Goal: Task Accomplishment & Management: Use online tool/utility

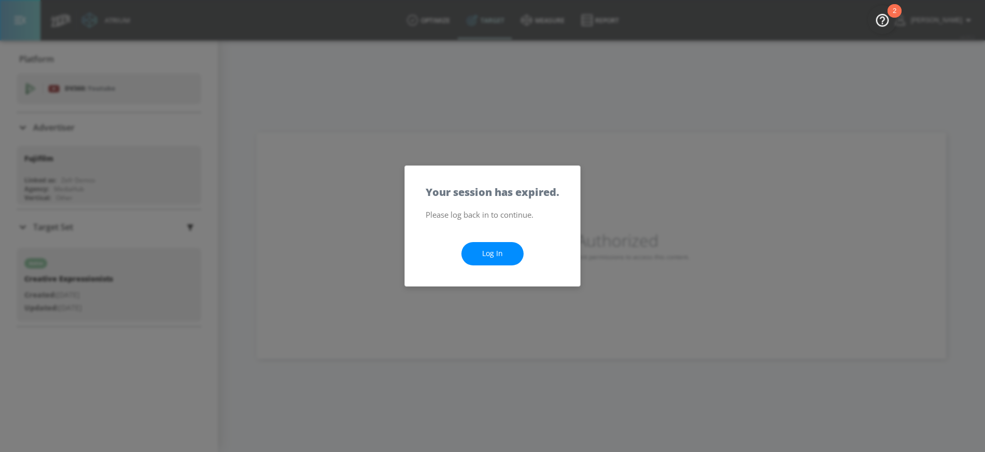
click at [491, 253] on link "Log In" at bounding box center [493, 253] width 62 height 23
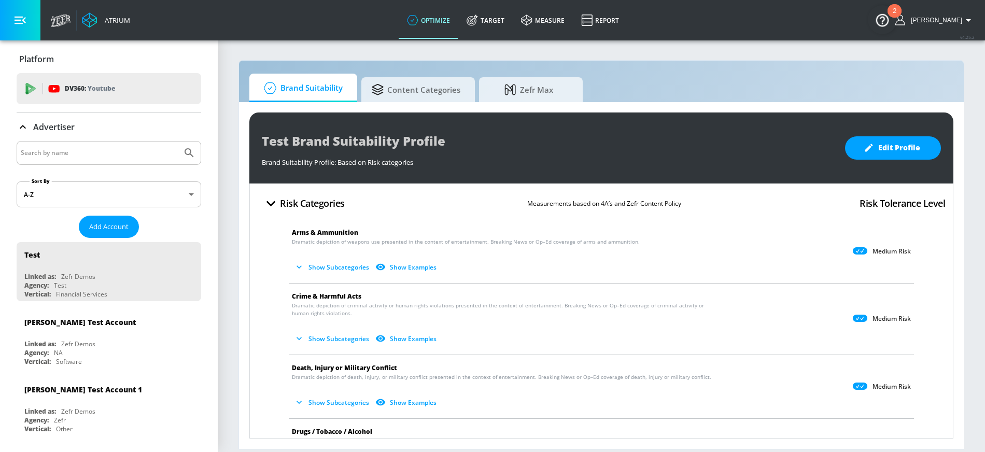
click at [92, 144] on div at bounding box center [109, 153] width 185 height 24
click at [86, 151] on input "Search by name" at bounding box center [99, 152] width 157 height 13
type input "instax"
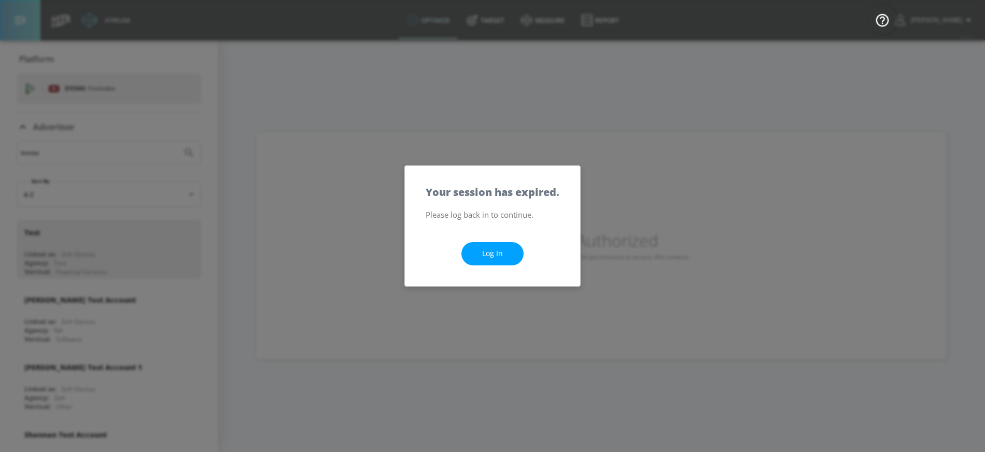
scroll to position [696, 0]
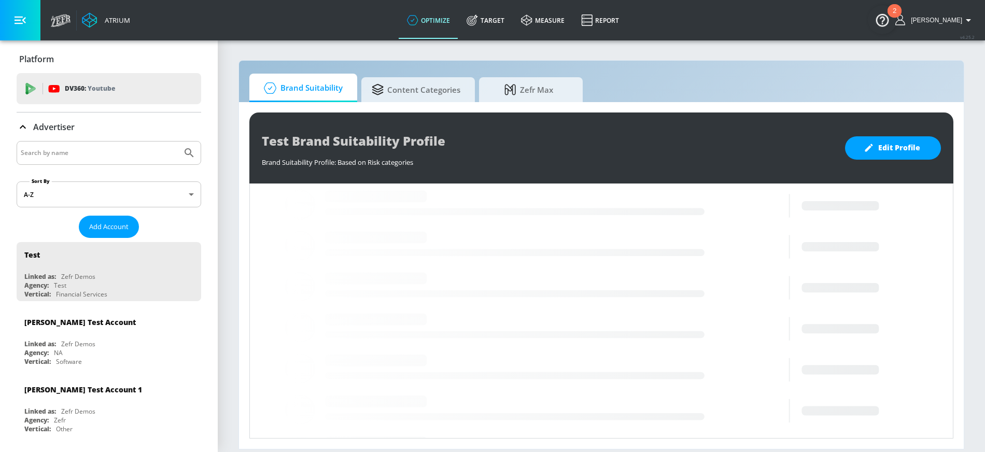
click at [93, 147] on input "Search by name" at bounding box center [99, 152] width 157 height 13
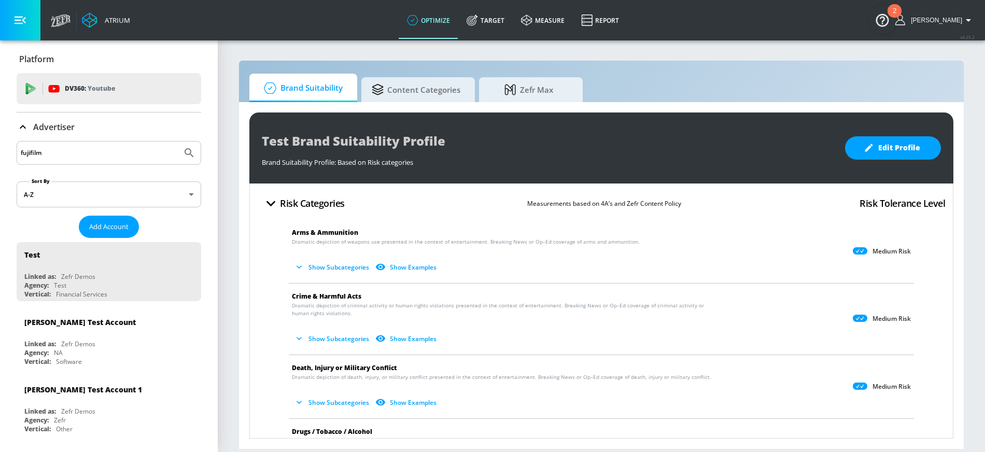
type input "fujifilm"
click at [178, 142] on button "Submit Search" at bounding box center [189, 153] width 23 height 23
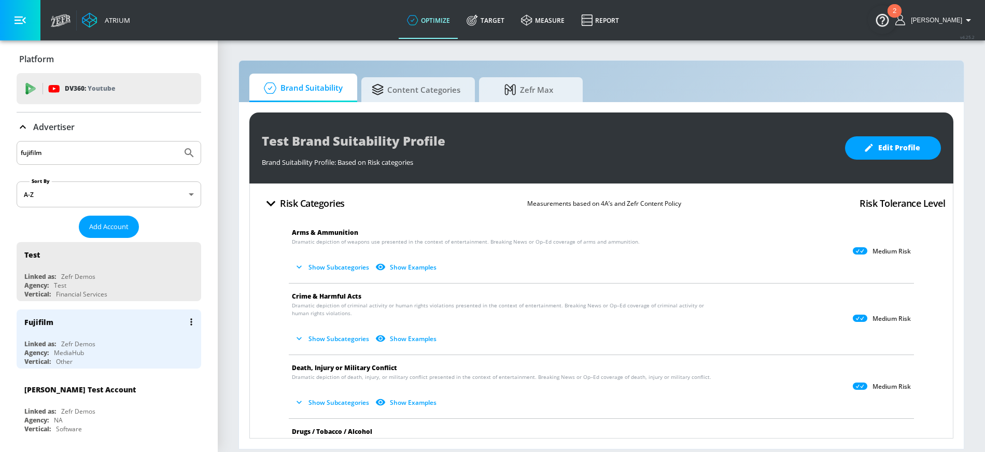
click at [73, 330] on div "Fujifilm" at bounding box center [111, 322] width 174 height 25
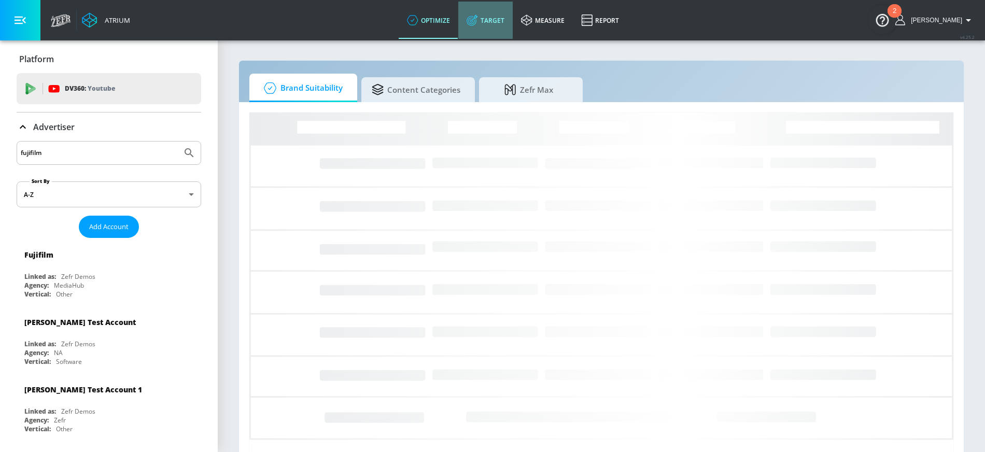
click at [513, 19] on link "Target" at bounding box center [485, 20] width 54 height 37
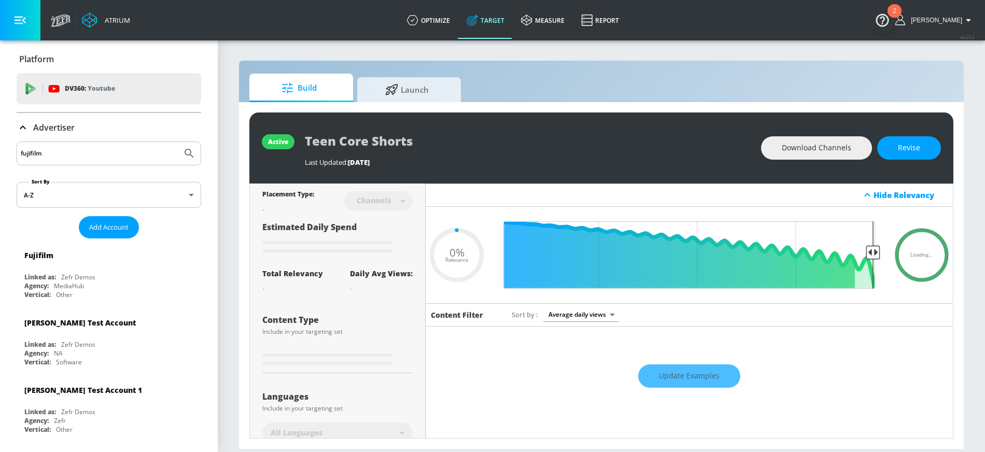
type input "0.05"
click at [112, 264] on div "Fujifilm" at bounding box center [111, 255] width 174 height 25
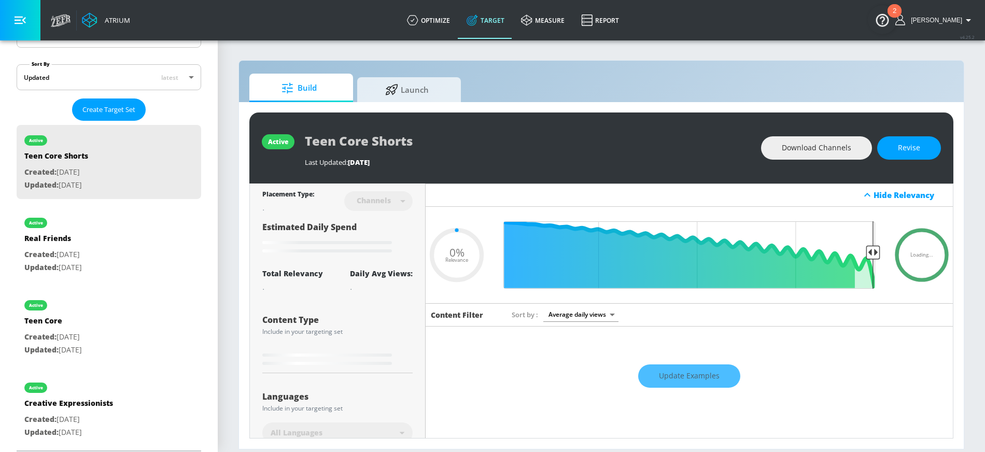
scroll to position [220, 0]
click at [112, 242] on div "active Real Friends Created: Mar. 21, 2024 Updated: Mar. 21, 2024" at bounding box center [109, 244] width 185 height 74
type input "Real Friends"
type input "videos"
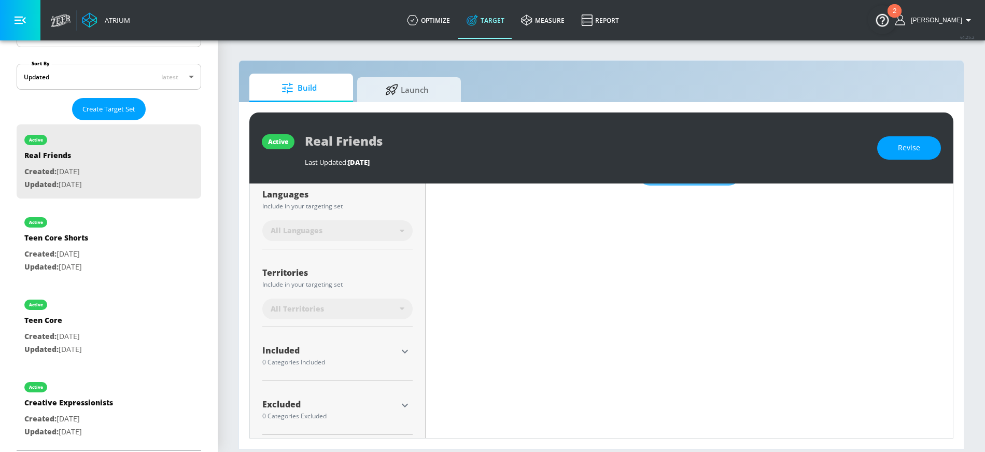
scroll to position [206, 0]
type input "0.5"
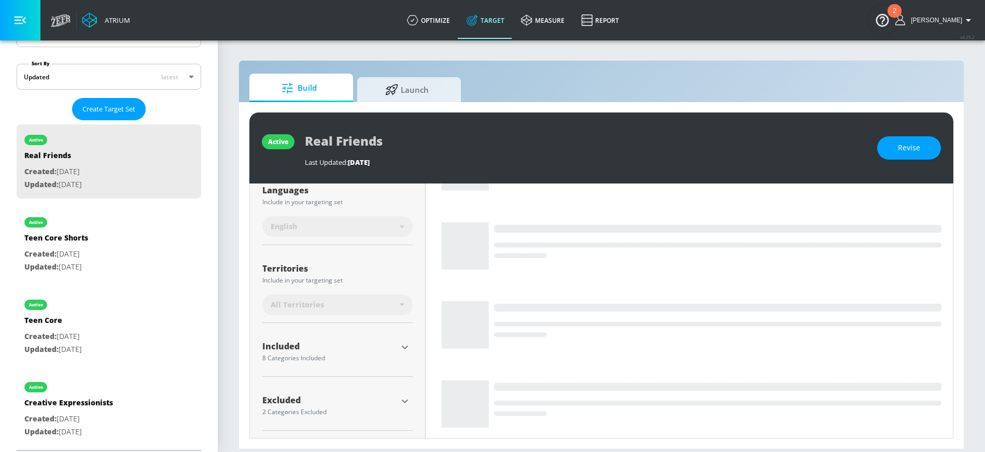
click at [401, 347] on icon "button" at bounding box center [405, 347] width 12 height 12
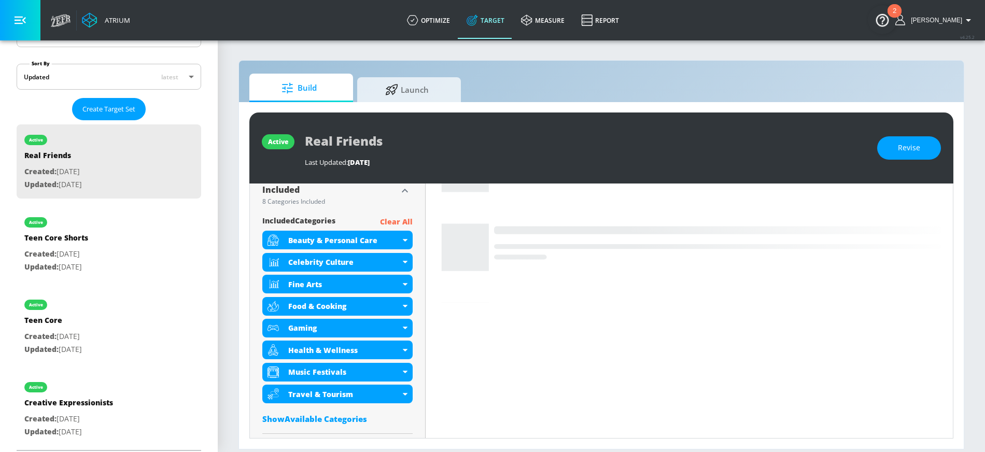
scroll to position [360, 0]
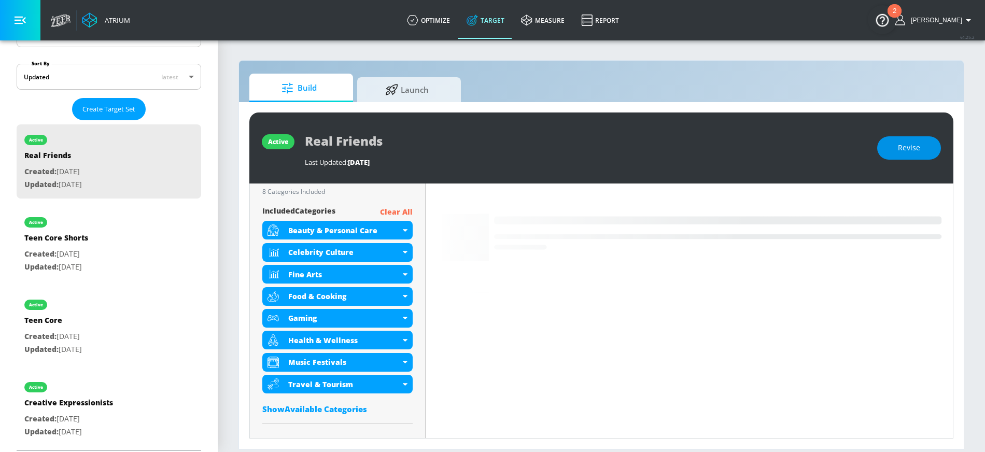
click at [888, 151] on button "Revise" at bounding box center [910, 147] width 64 height 23
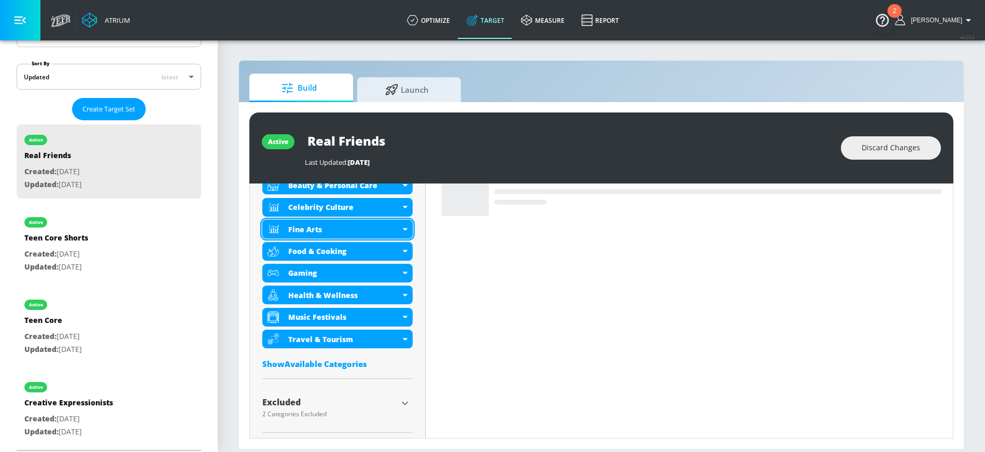
scroll to position [408, 0]
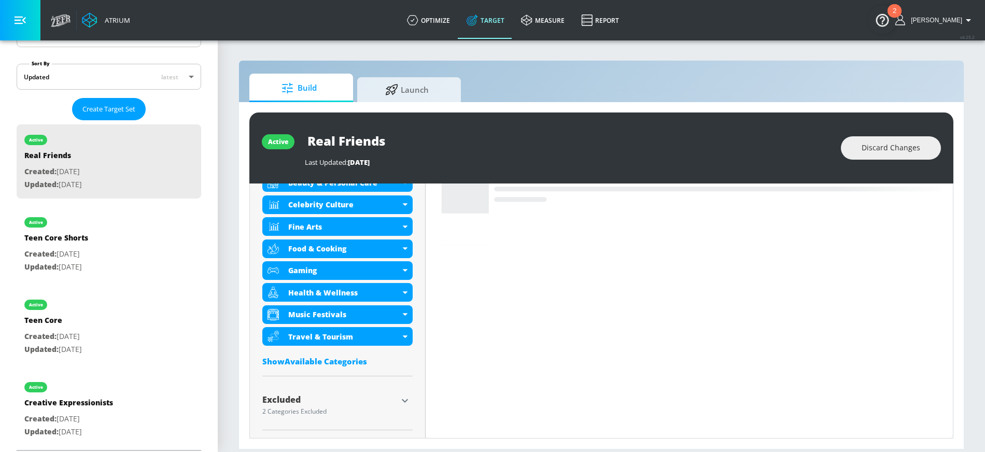
click at [344, 360] on div "Show Available Categories" at bounding box center [337, 361] width 150 height 10
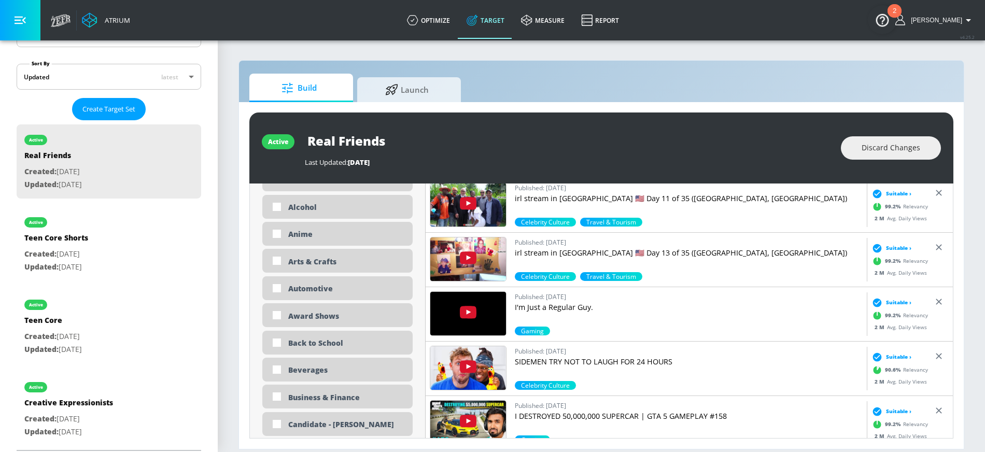
scroll to position [641, 0]
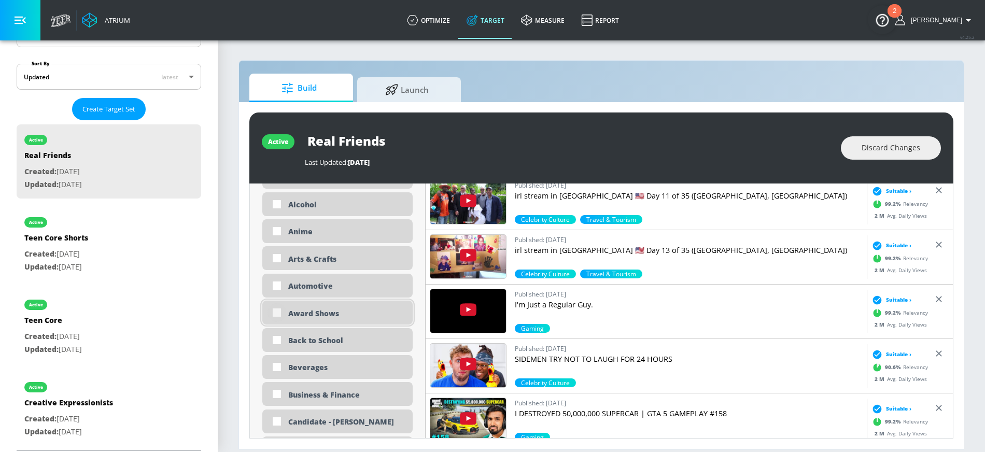
click at [280, 311] on input "checkbox" at bounding box center [277, 312] width 19 height 19
checkbox input "true"
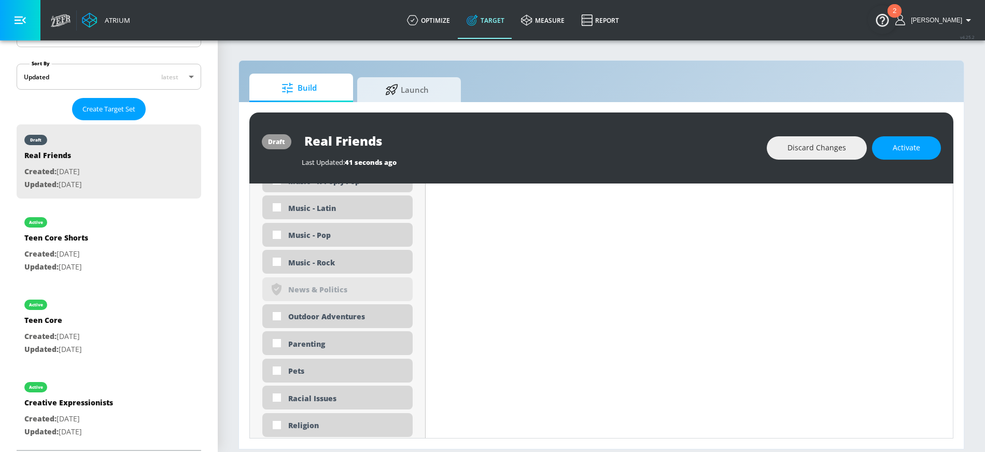
scroll to position [2292, 0]
click at [279, 312] on input "checkbox" at bounding box center [277, 314] width 19 height 19
checkbox input "true"
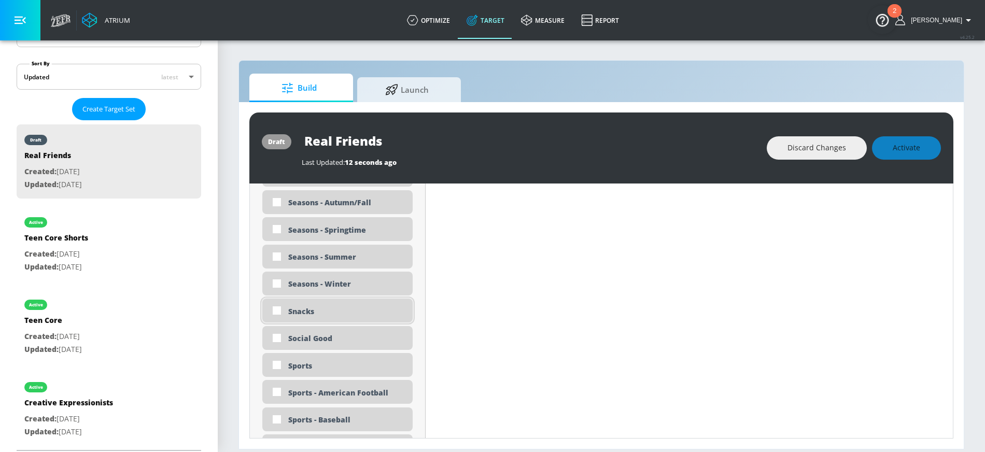
scroll to position [2580, 0]
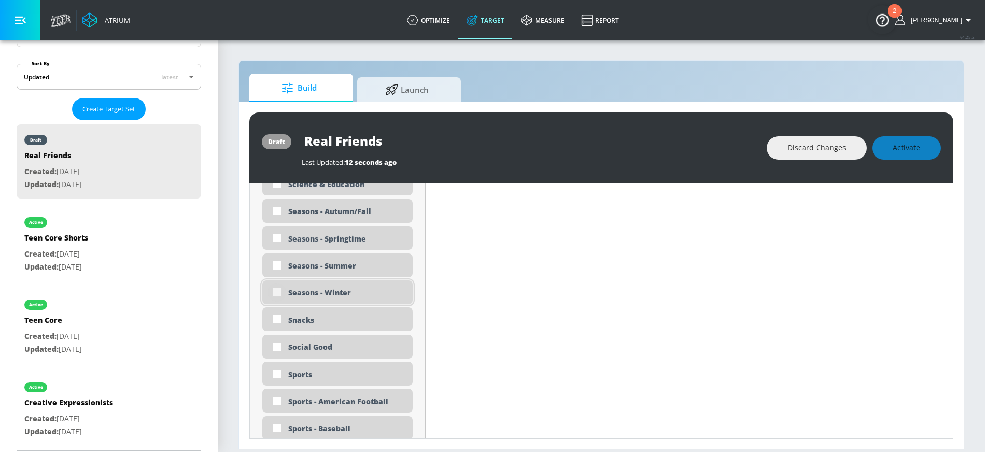
click at [277, 290] on input "checkbox" at bounding box center [277, 292] width 19 height 19
checkbox input "true"
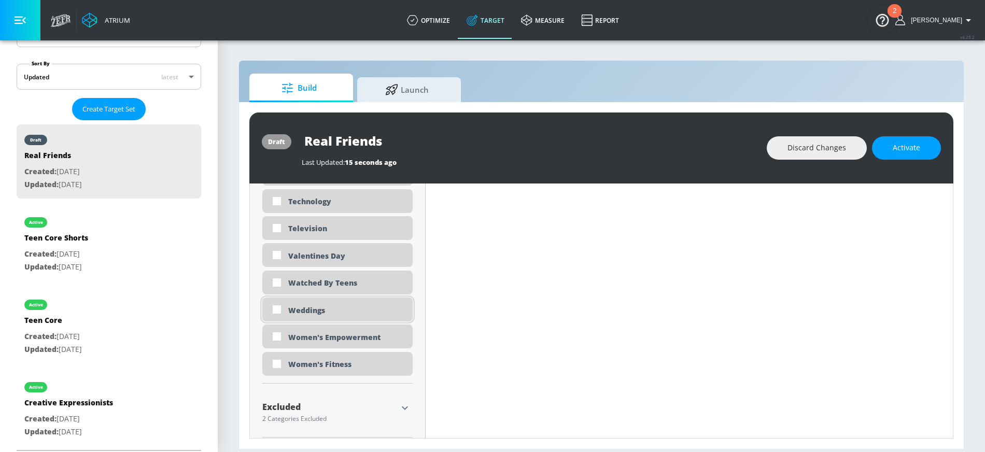
scroll to position [3136, 0]
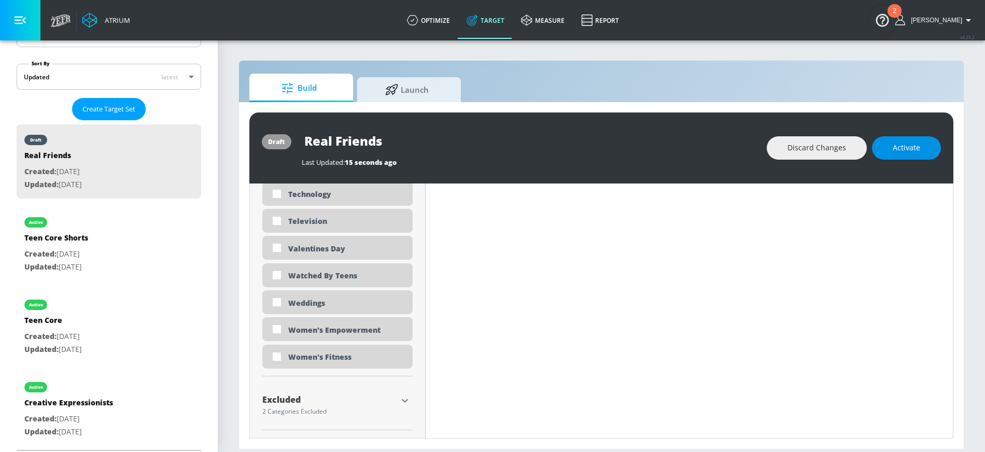
click at [916, 143] on span "Activate" at bounding box center [906, 148] width 27 height 13
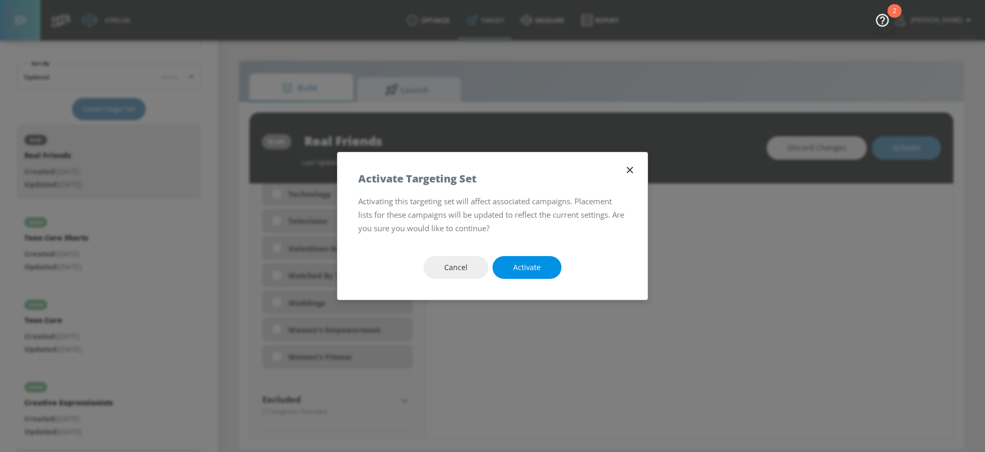
click at [526, 269] on span "Activate" at bounding box center [526, 267] width 27 height 13
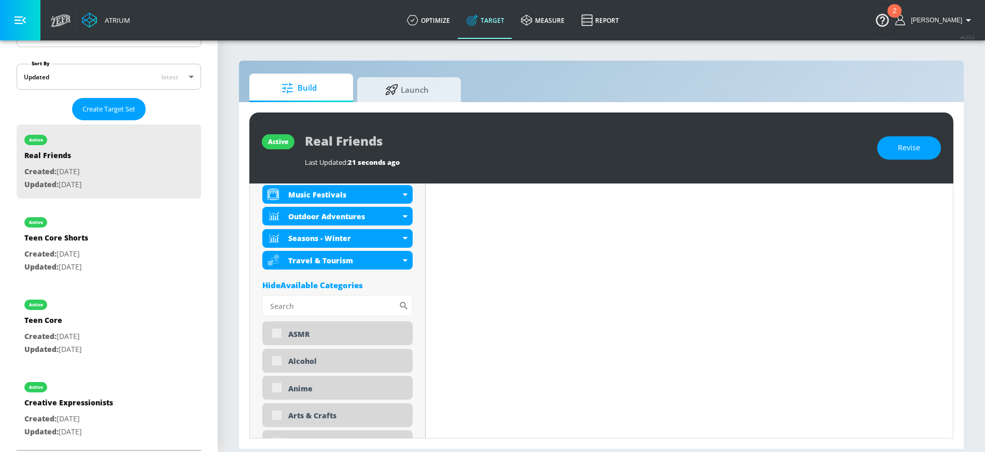
scroll to position [567, 0]
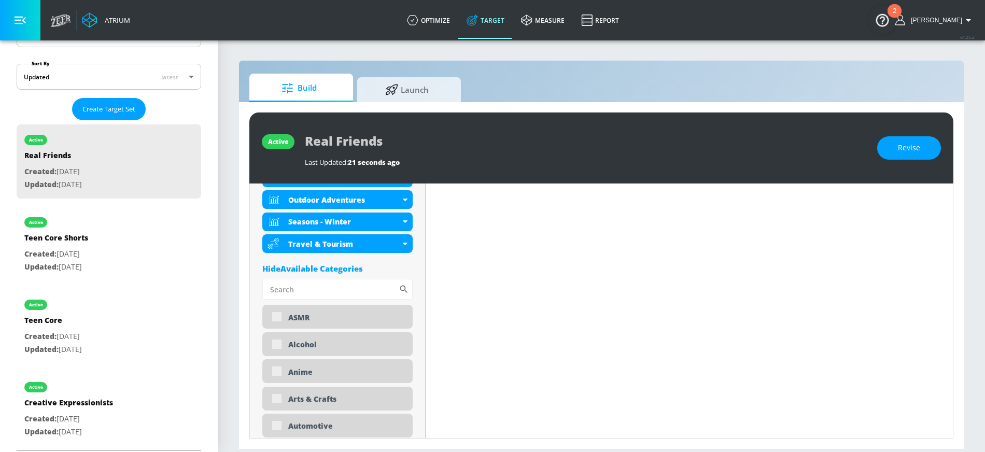
click at [345, 265] on div "Hide Available Categories" at bounding box center [337, 268] width 150 height 10
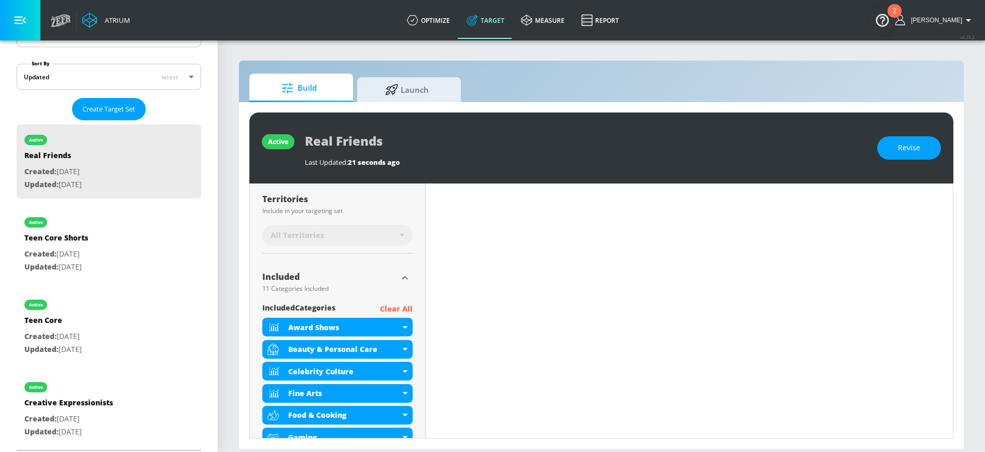
scroll to position [268, 0]
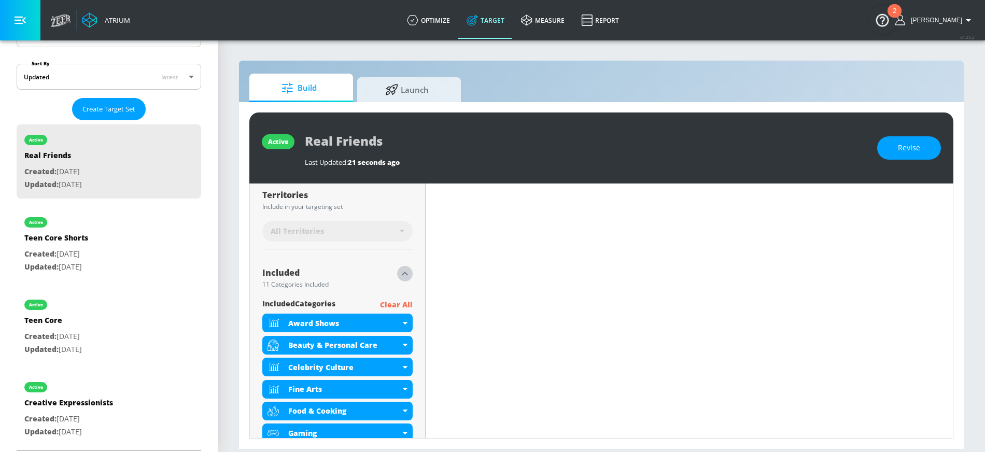
click at [402, 273] on icon "button" at bounding box center [405, 274] width 12 height 12
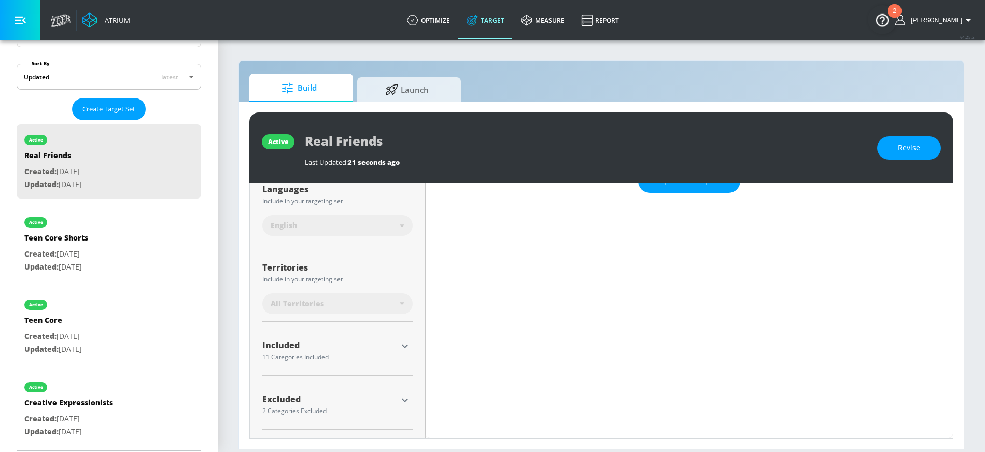
scroll to position [194, 0]
click at [402, 398] on icon "button" at bounding box center [405, 401] width 12 height 12
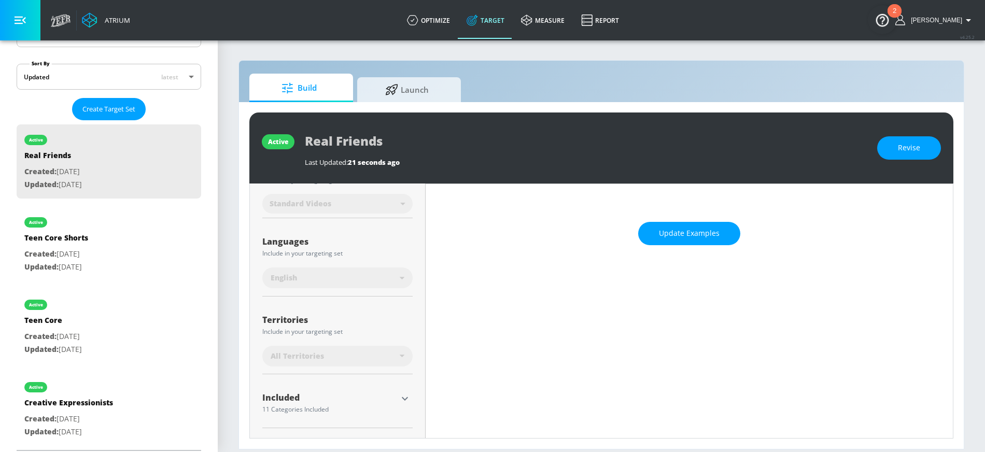
scroll to position [0, 0]
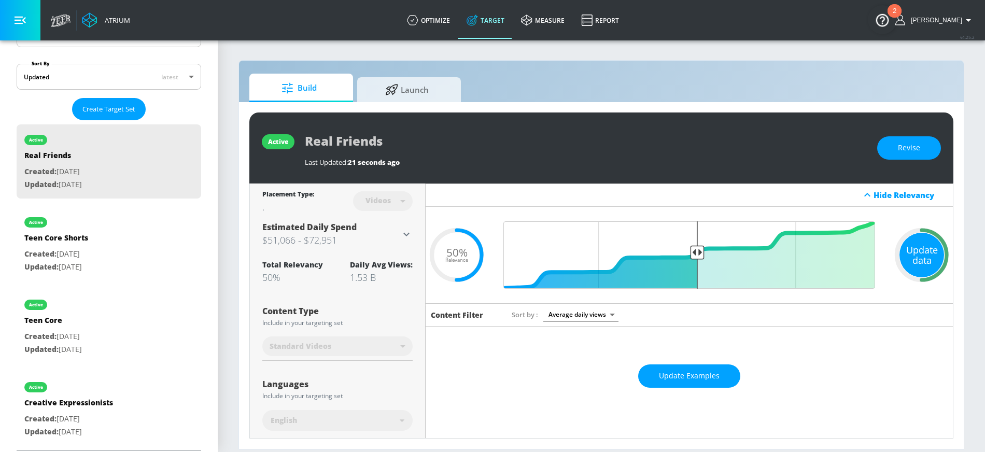
click at [911, 264] on div "Update data" at bounding box center [922, 255] width 45 height 45
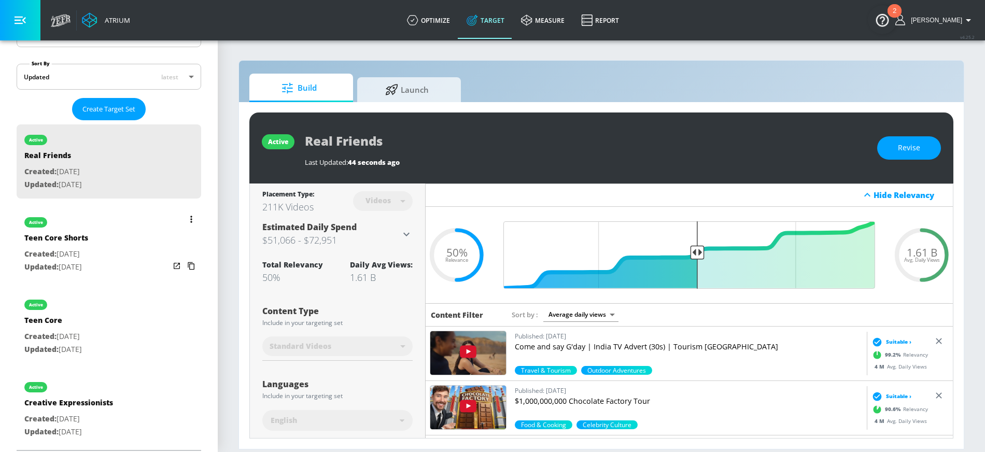
click at [138, 239] on div "active Teen Core Shorts Created: Mar. 17, 2025 Updated: Mar. 17, 2025" at bounding box center [109, 244] width 185 height 74
type input "Teen Core Shorts"
type input "channels"
type input "0.05"
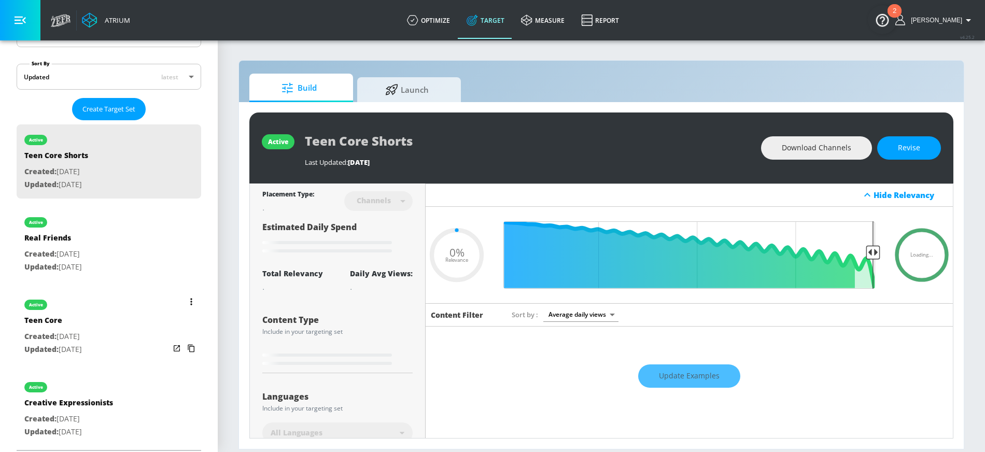
click at [27, 352] on p "Updated: Mar. 21, 2024" at bounding box center [53, 349] width 58 height 13
type input "Teen Core"
type input "videos"
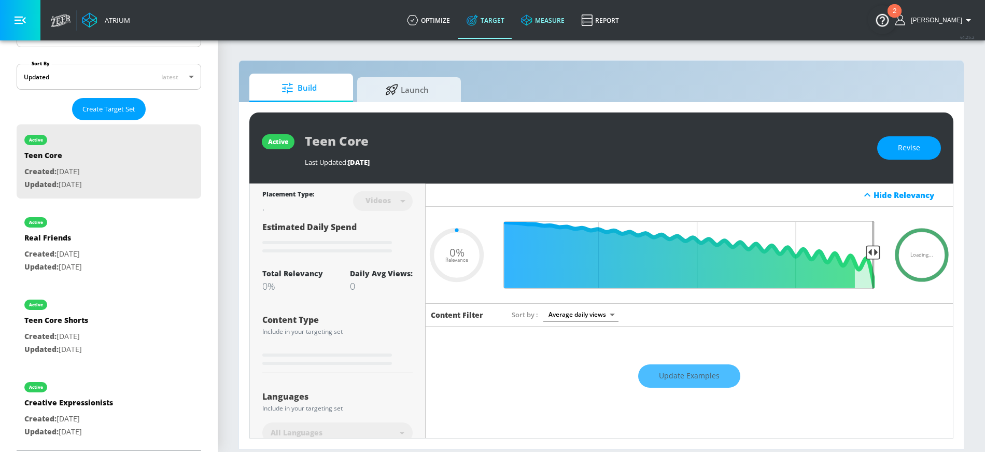
type input "0.5"
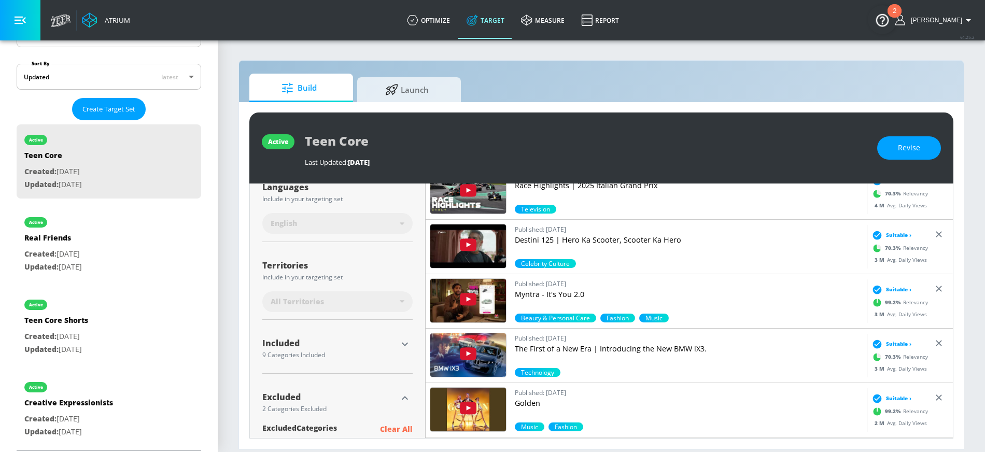
scroll to position [198, 0]
click at [405, 340] on icon "button" at bounding box center [405, 344] width 12 height 12
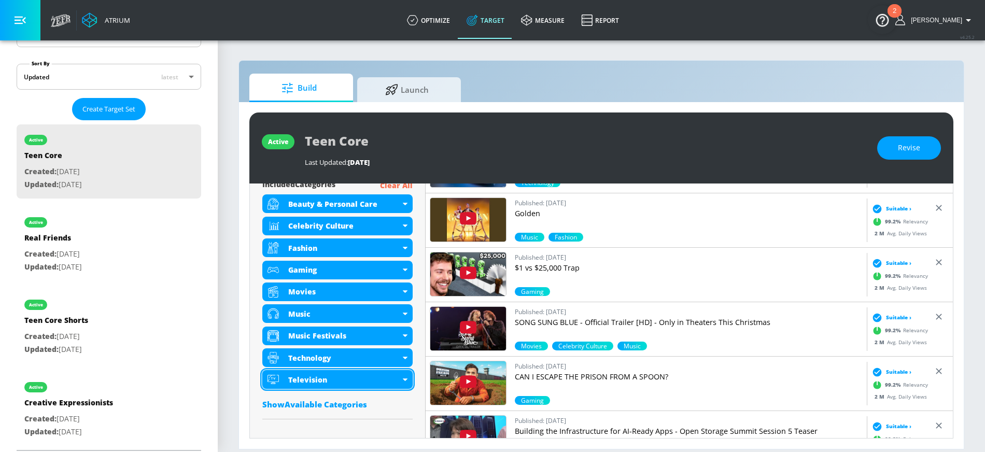
scroll to position [388, 0]
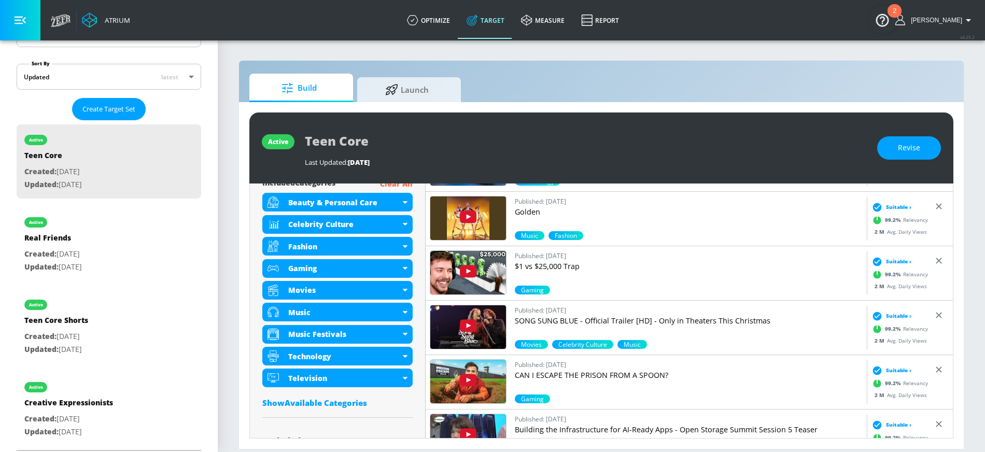
click at [338, 398] on div "Show Available Categories" at bounding box center [337, 403] width 150 height 10
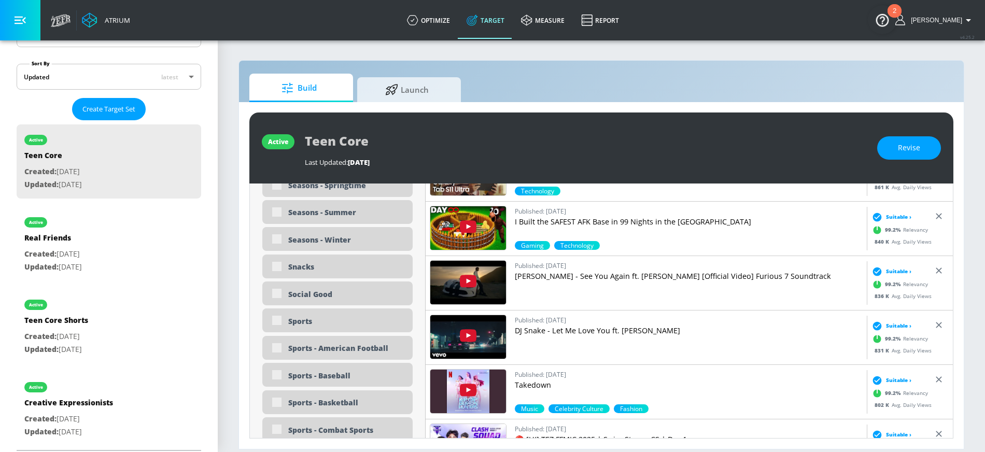
scroll to position [2741, 0]
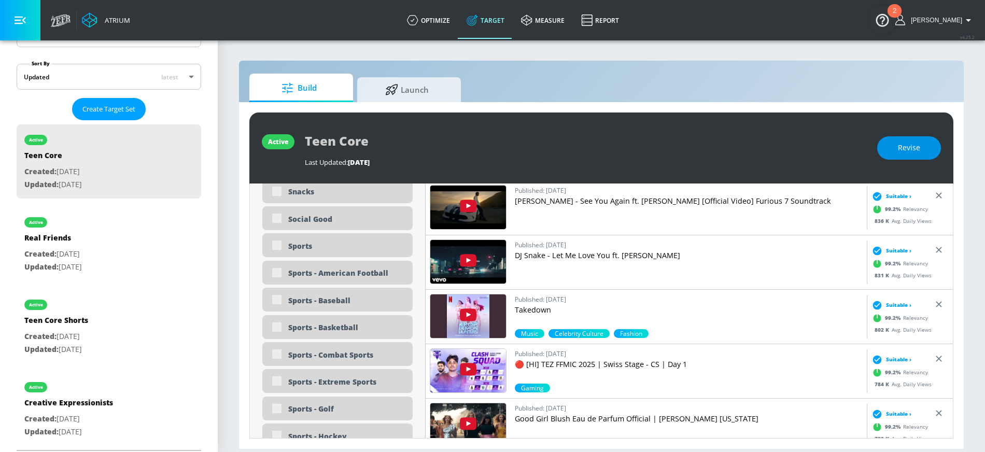
click at [927, 151] on button "Revise" at bounding box center [910, 147] width 64 height 23
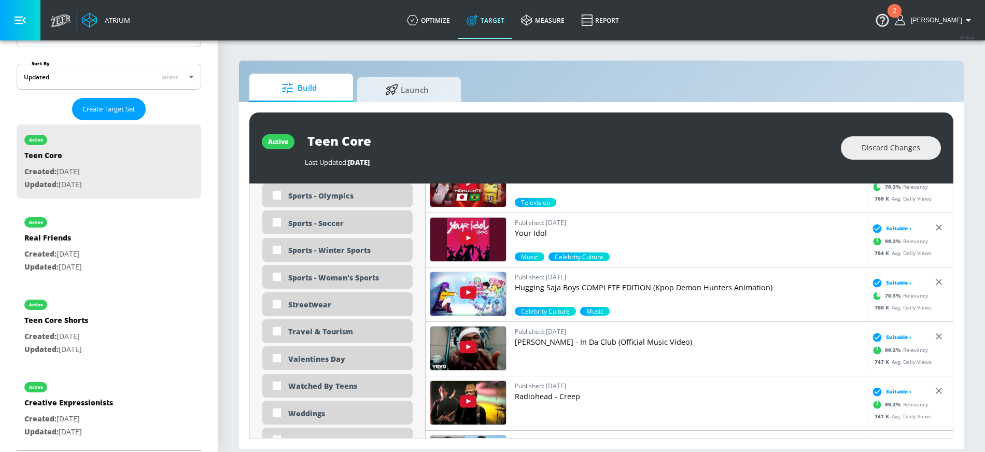
scroll to position [3040, 0]
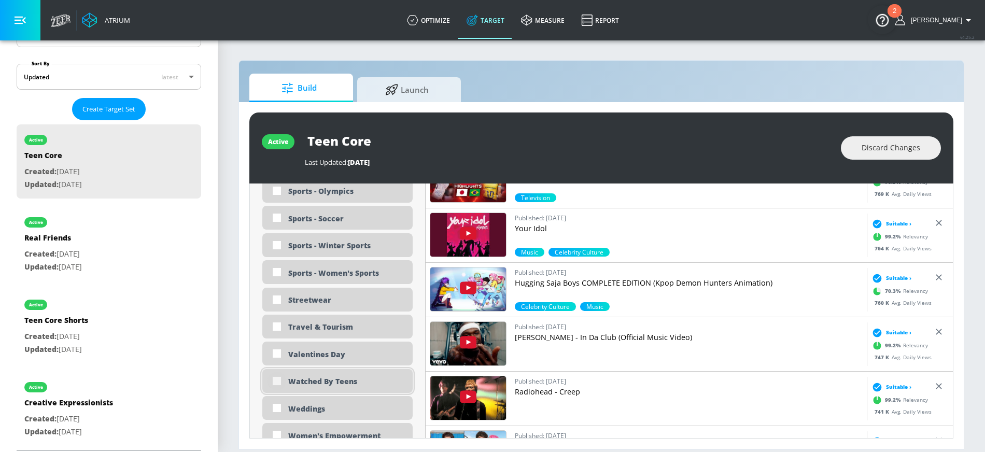
click at [276, 379] on input "checkbox" at bounding box center [277, 381] width 19 height 19
checkbox input "true"
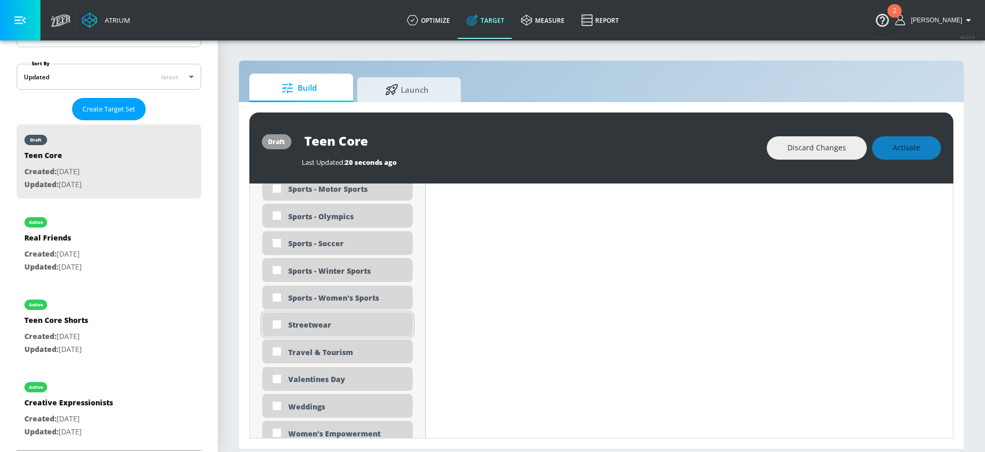
scroll to position [3029, 0]
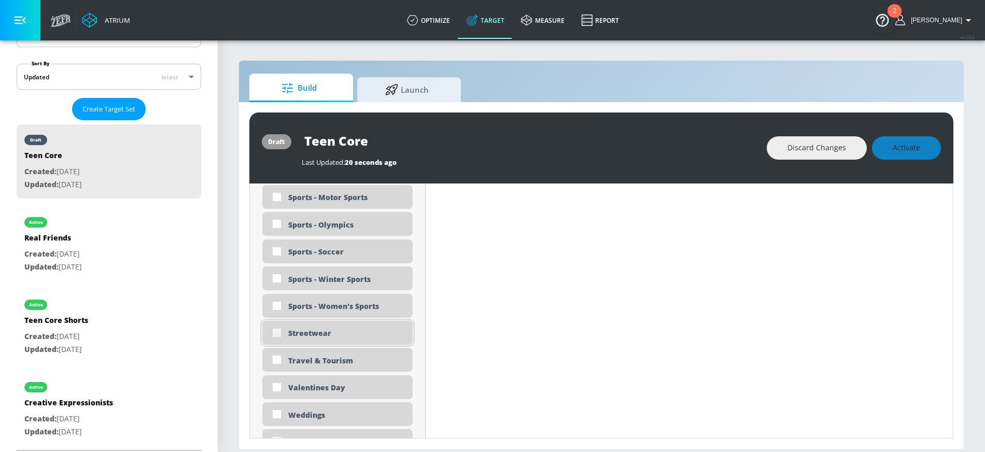
click at [275, 332] on input "checkbox" at bounding box center [277, 333] width 19 height 19
checkbox input "true"
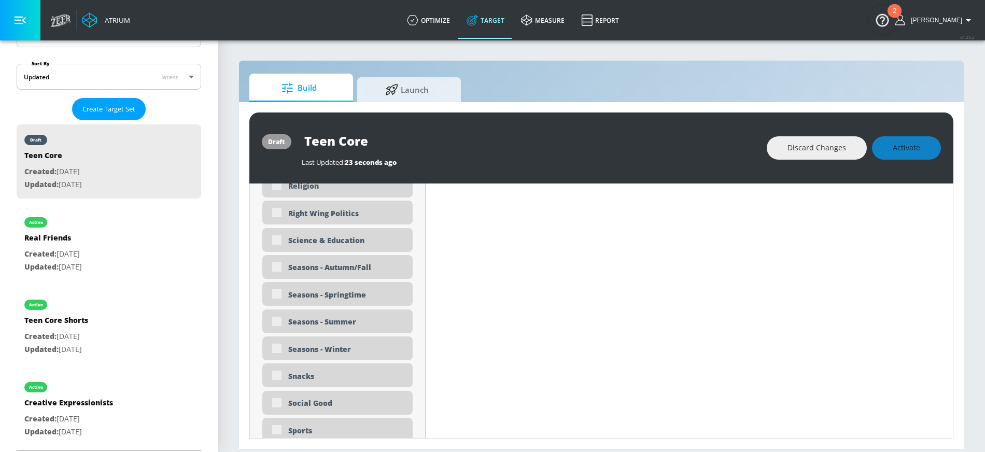
scroll to position [2607, 0]
click at [276, 377] on div "Snacks" at bounding box center [337, 378] width 150 height 24
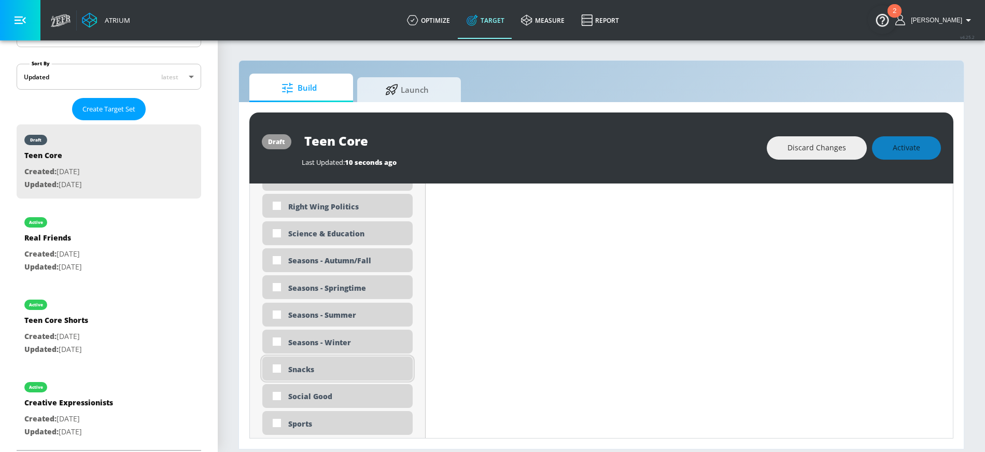
scroll to position [2598, 0]
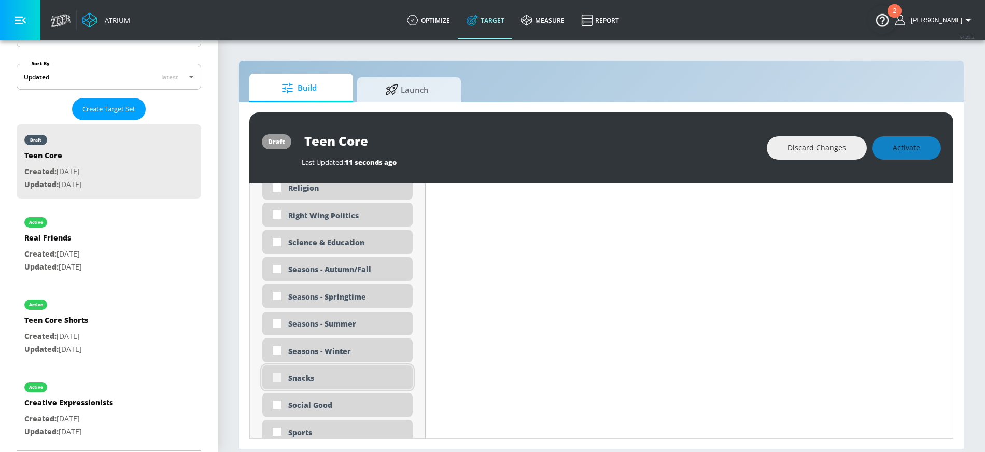
click at [276, 377] on input "checkbox" at bounding box center [277, 377] width 19 height 19
checkbox input "true"
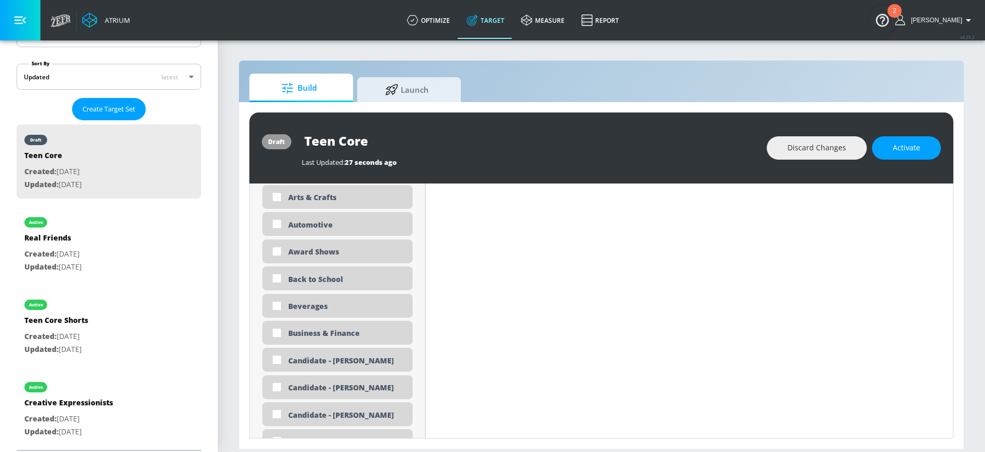
scroll to position [785, 0]
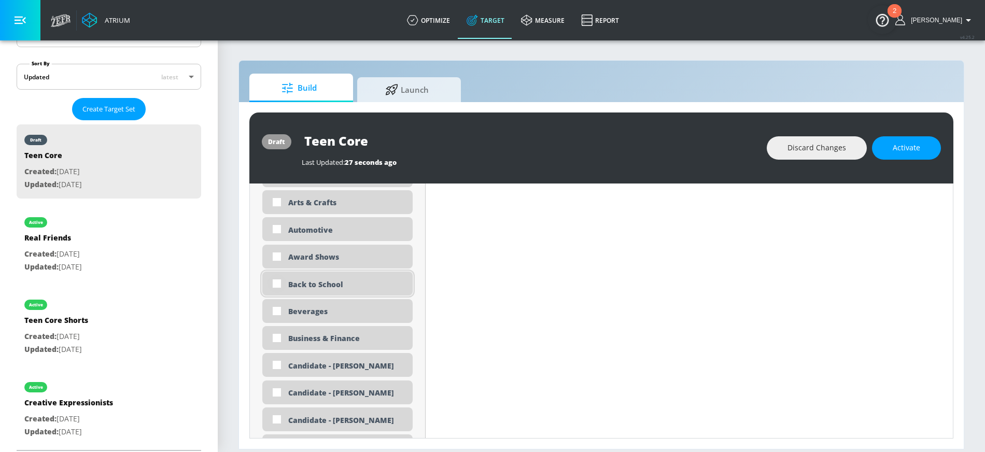
click at [278, 283] on input "checkbox" at bounding box center [277, 283] width 19 height 19
checkbox input "true"
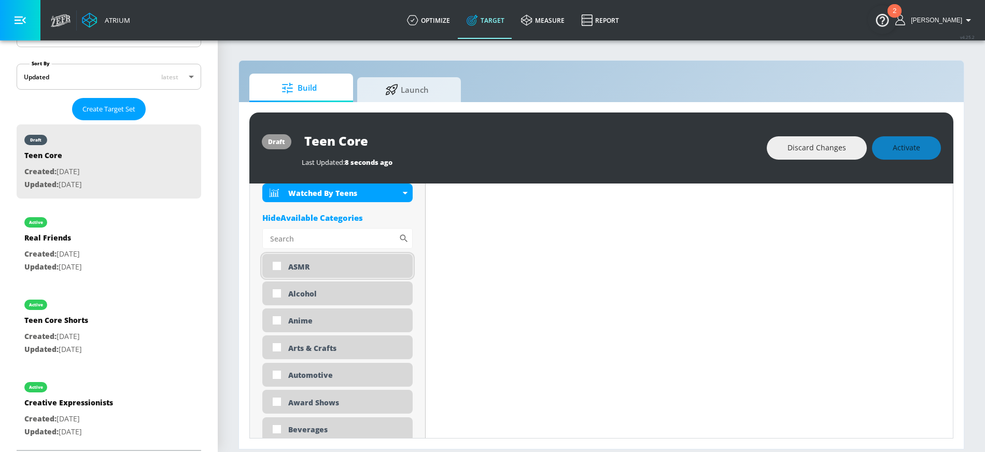
scroll to position [660, 0]
click at [277, 404] on input "checkbox" at bounding box center [277, 403] width 19 height 19
checkbox input "true"
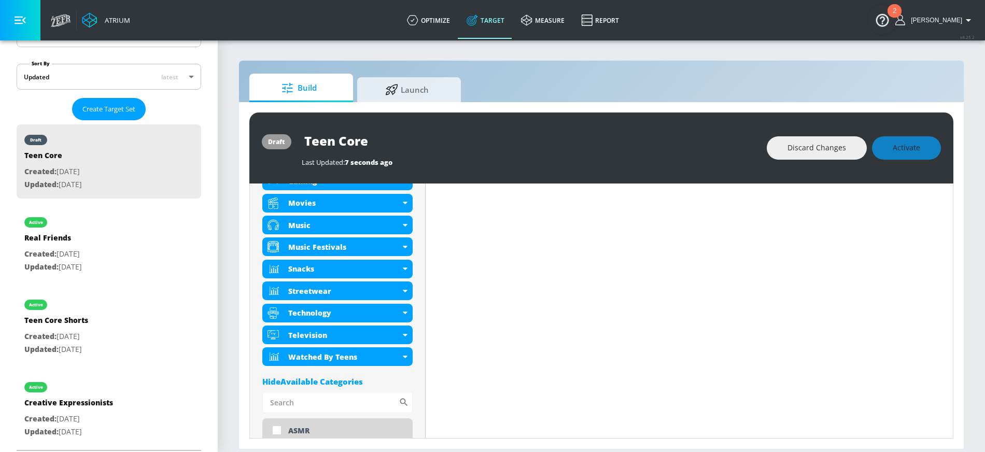
scroll to position [538, 0]
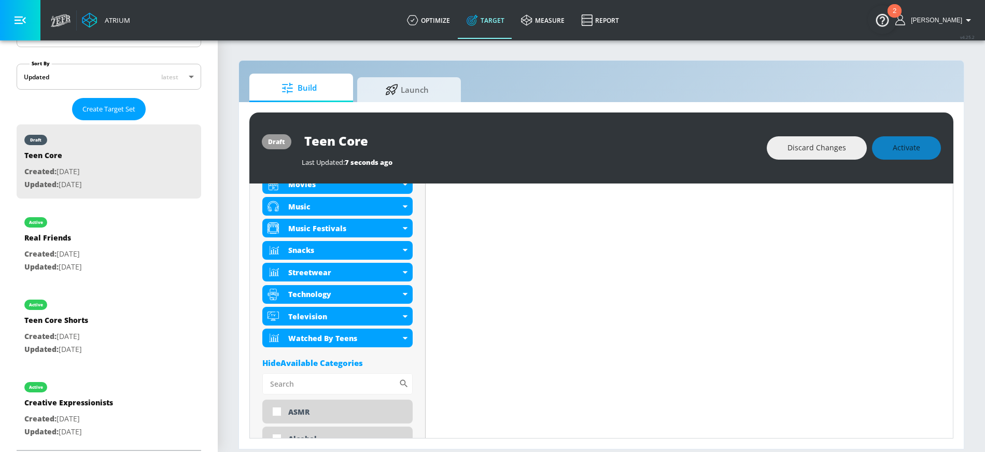
click at [336, 362] on div "Hide Available Categories" at bounding box center [337, 363] width 150 height 10
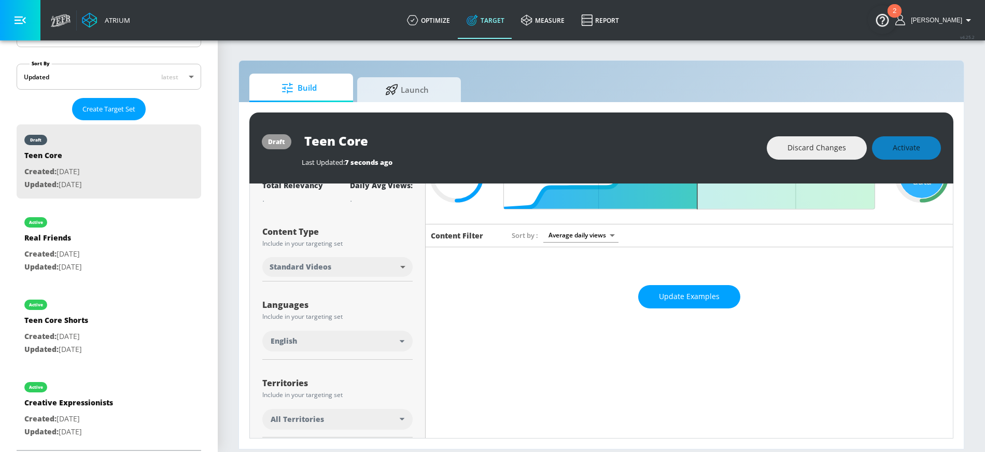
scroll to position [0, 0]
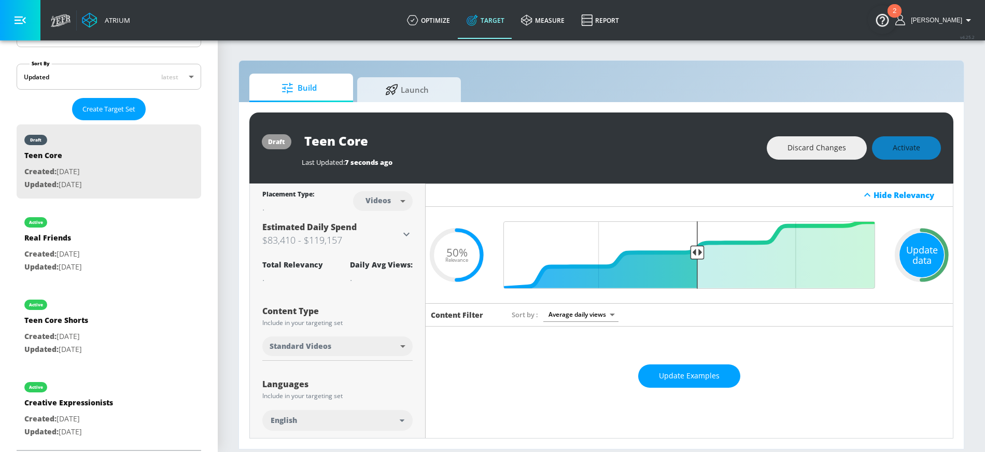
click at [920, 248] on div "Update data" at bounding box center [922, 255] width 45 height 45
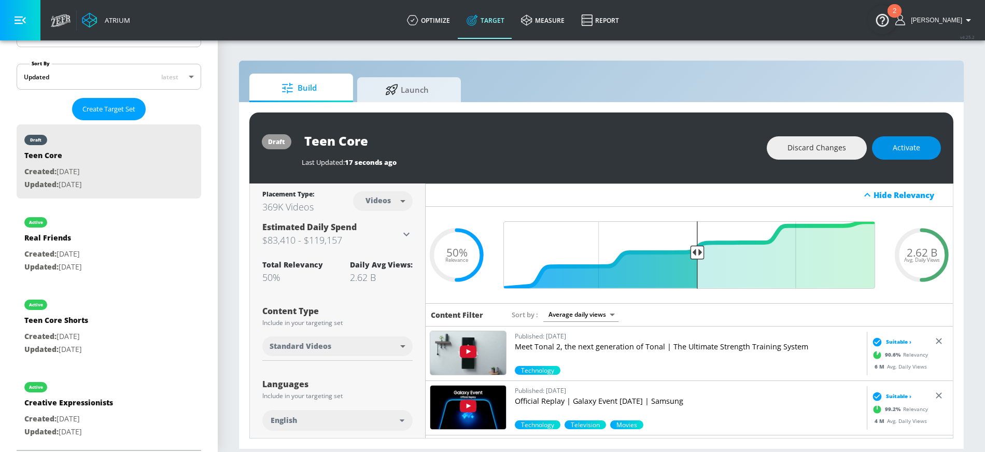
click at [926, 136] on button "Activate" at bounding box center [906, 147] width 69 height 23
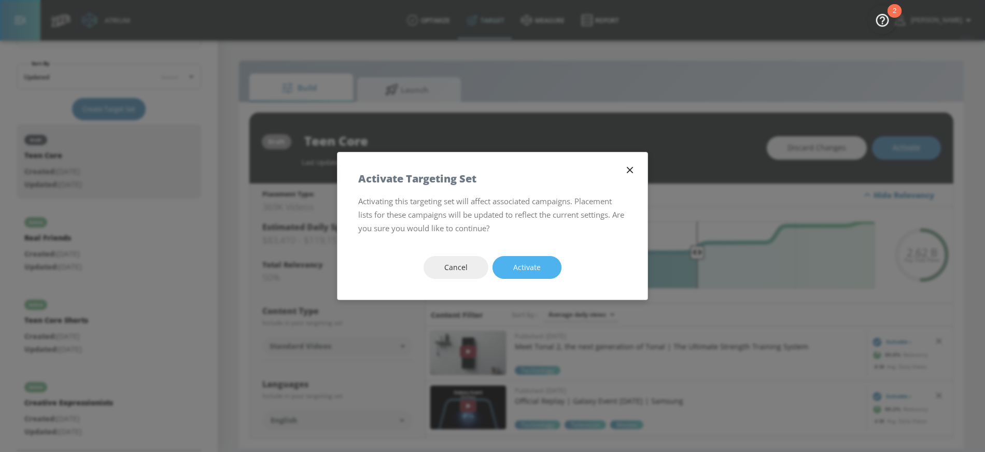
click at [545, 259] on button "Activate" at bounding box center [527, 267] width 69 height 23
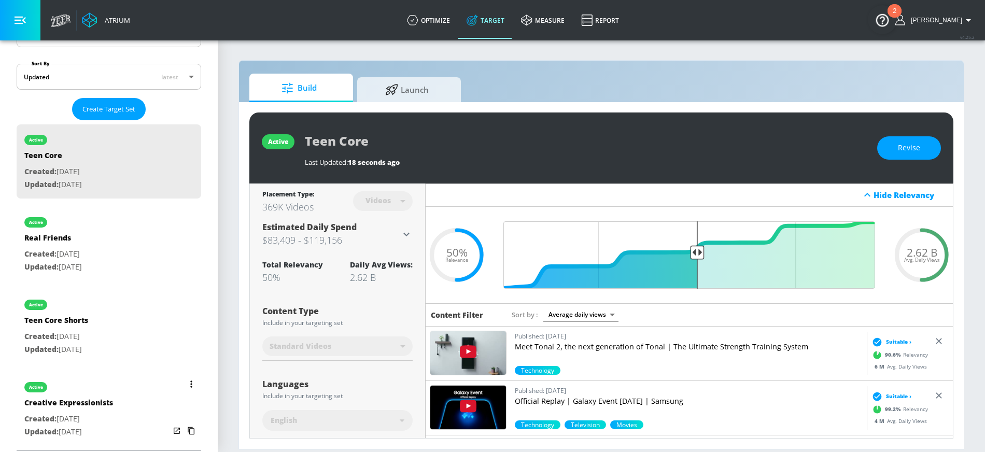
click at [79, 404] on div "Creative Expressionists" at bounding box center [68, 405] width 89 height 15
type input "Creative Expressionists"
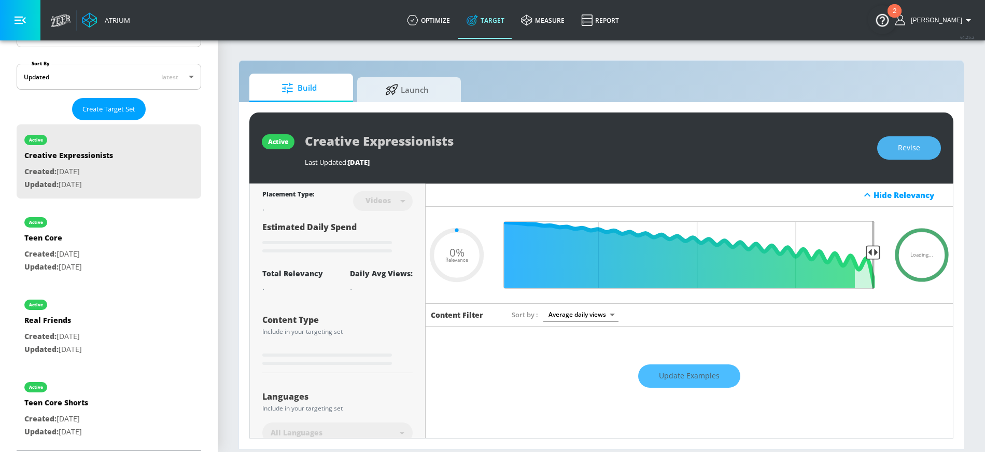
click at [909, 153] on span "Revise" at bounding box center [909, 148] width 22 height 13
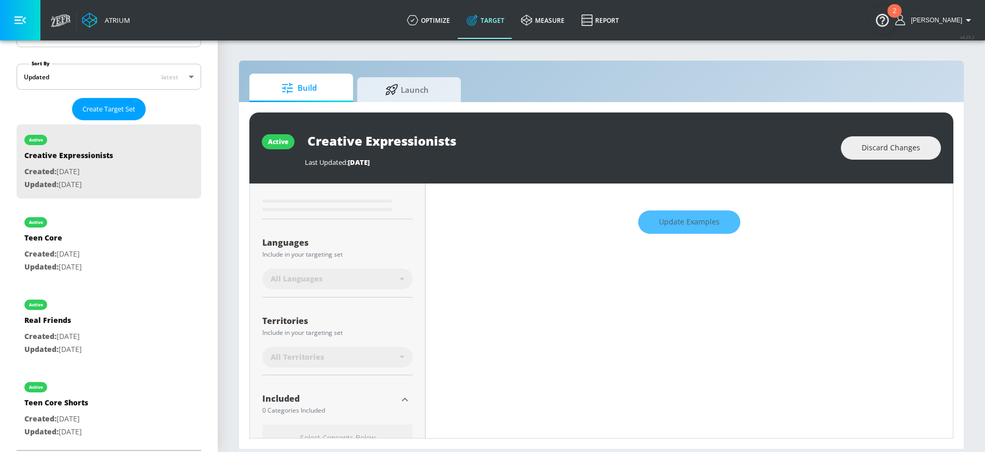
type input "0.5"
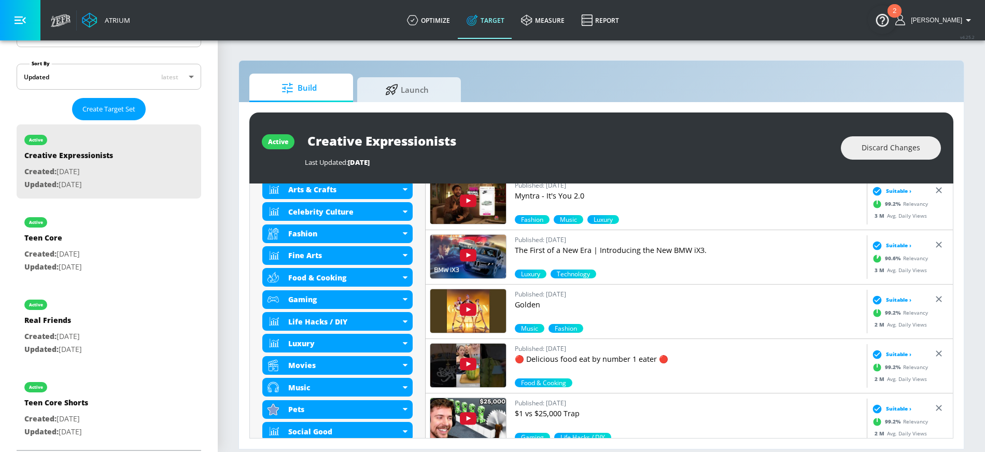
scroll to position [424, 0]
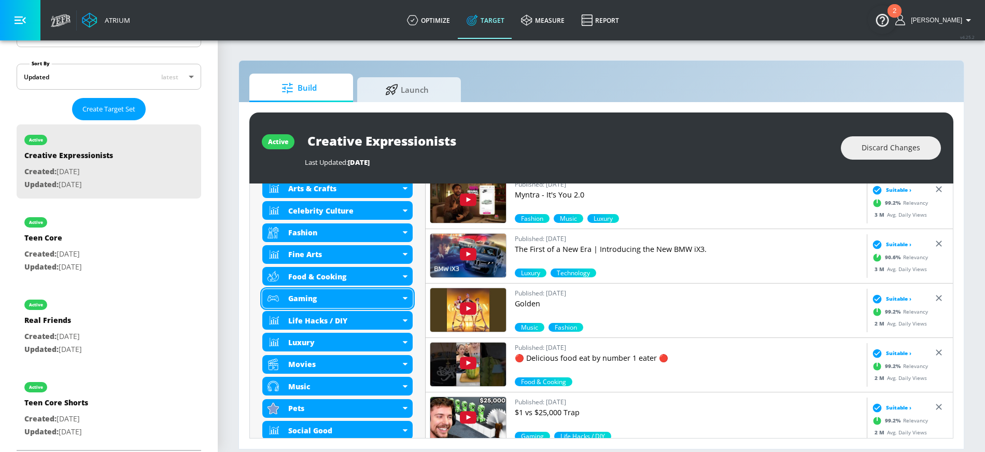
click at [404, 296] on div "Gaming" at bounding box center [337, 298] width 150 height 19
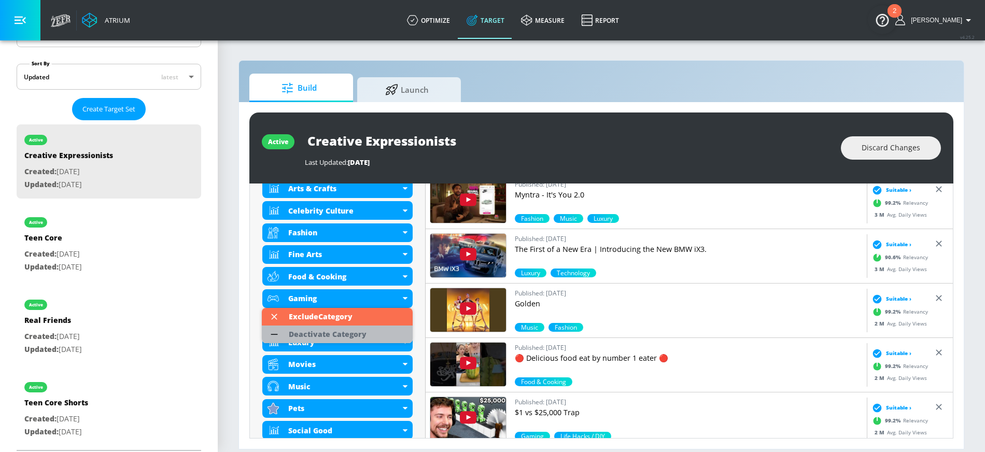
click at [341, 333] on div "Deactivate Category" at bounding box center [328, 334] width 78 height 7
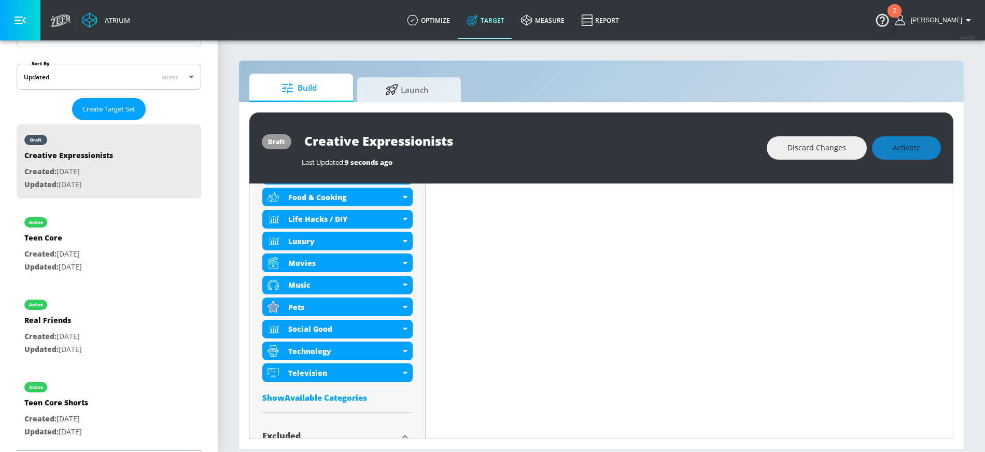
scroll to position [506, 0]
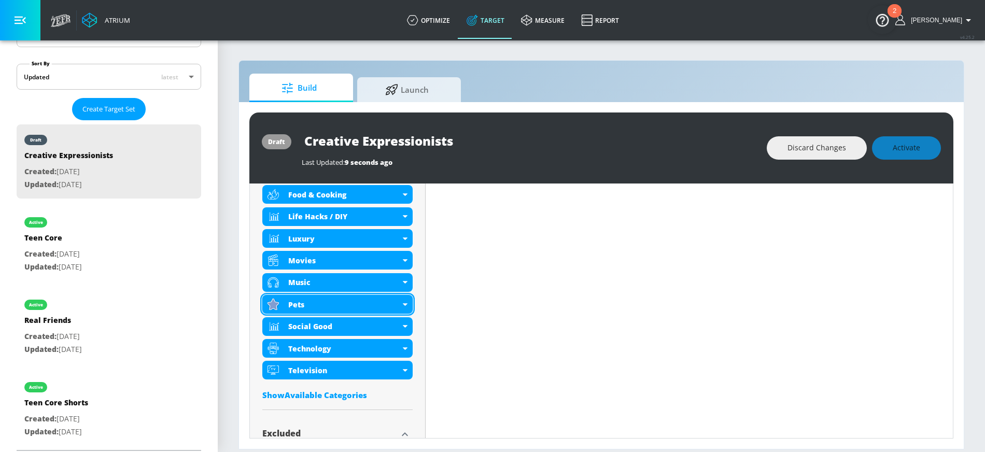
click at [406, 303] on icon at bounding box center [405, 304] width 5 height 3
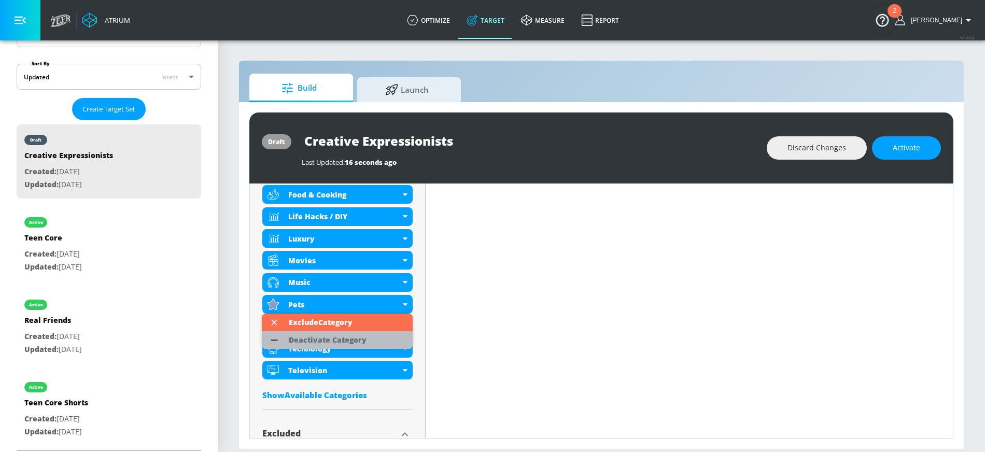
click at [360, 340] on div "Deactivate Category" at bounding box center [328, 340] width 78 height 7
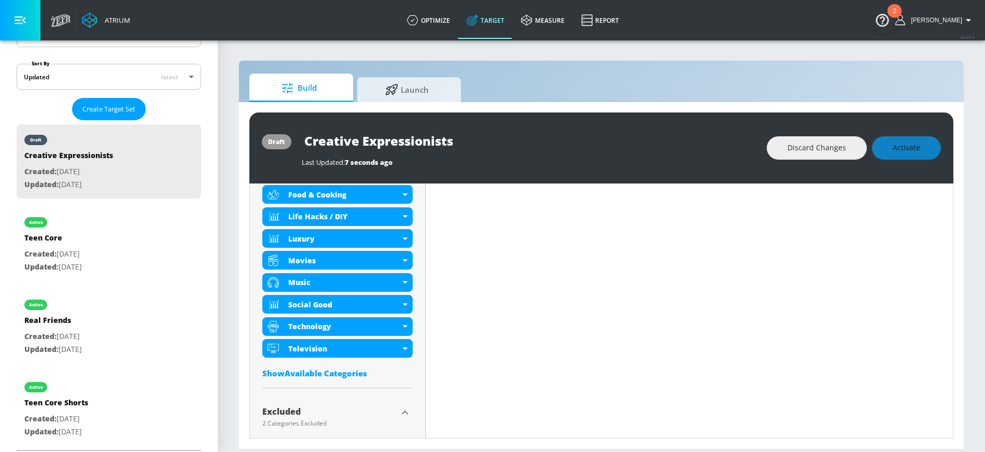
click at [350, 373] on div "Show Available Categories" at bounding box center [337, 373] width 150 height 10
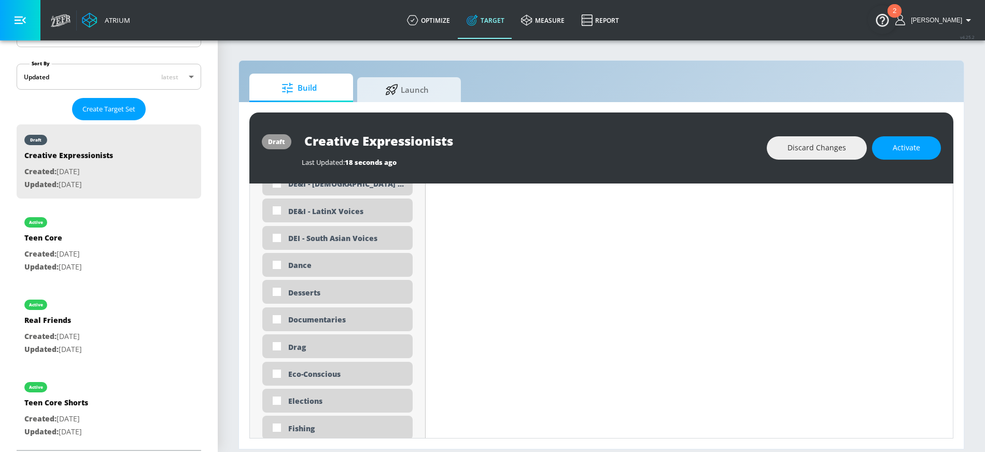
scroll to position [1219, 0]
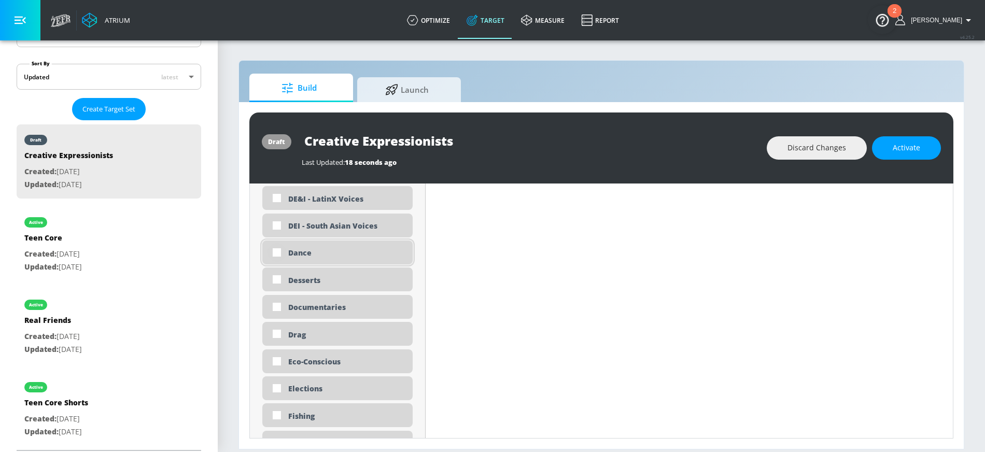
click at [276, 251] on input "checkbox" at bounding box center [277, 252] width 19 height 19
checkbox input "true"
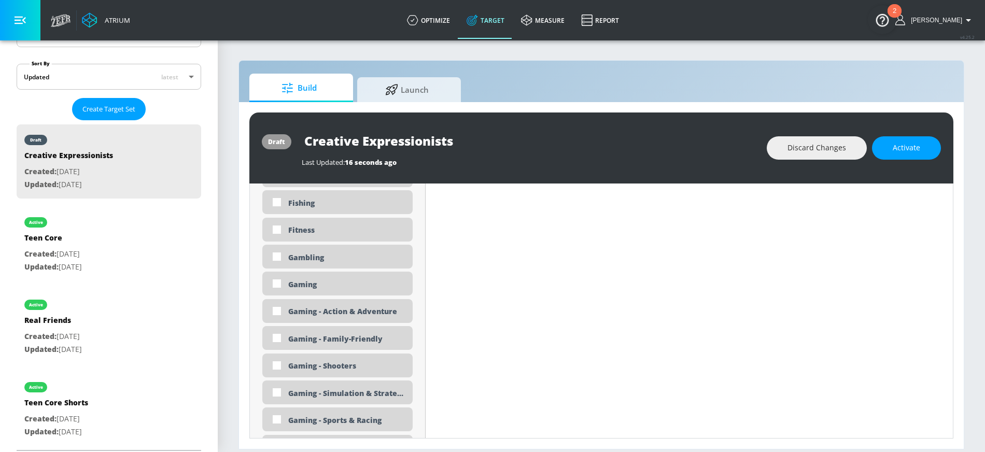
scroll to position [0, 0]
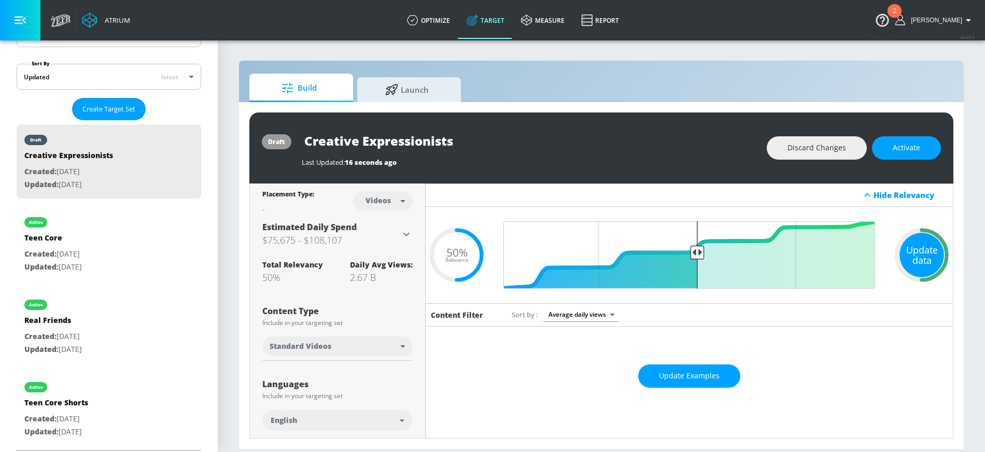
click at [909, 247] on div "Update data" at bounding box center [922, 255] width 45 height 45
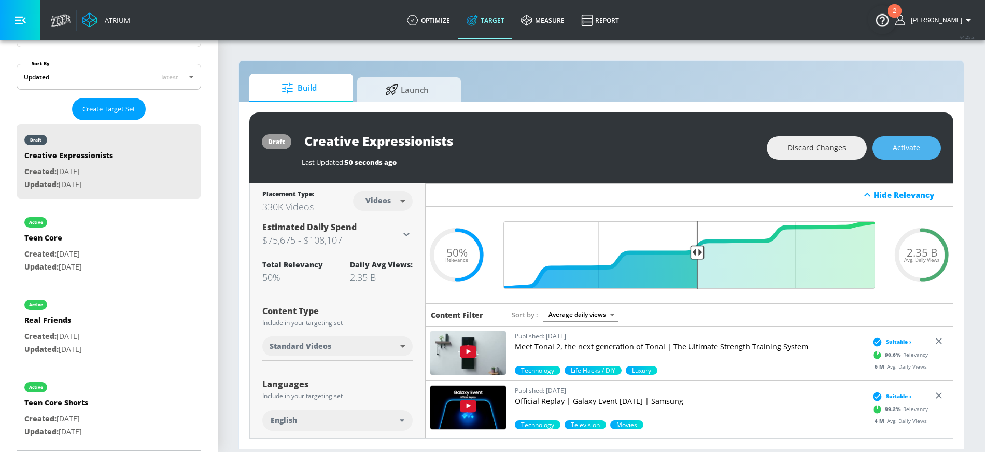
click at [913, 157] on button "Activate" at bounding box center [906, 147] width 69 height 23
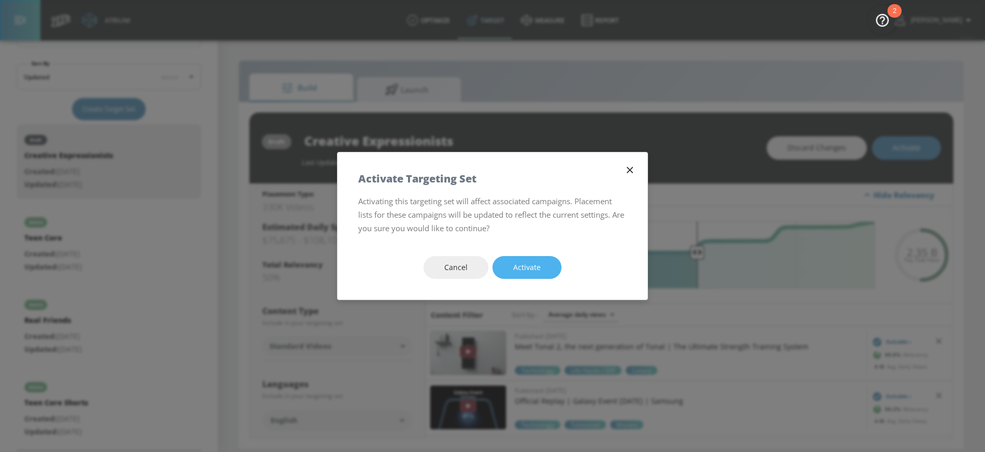
click at [541, 268] on button "Activate" at bounding box center [527, 267] width 69 height 23
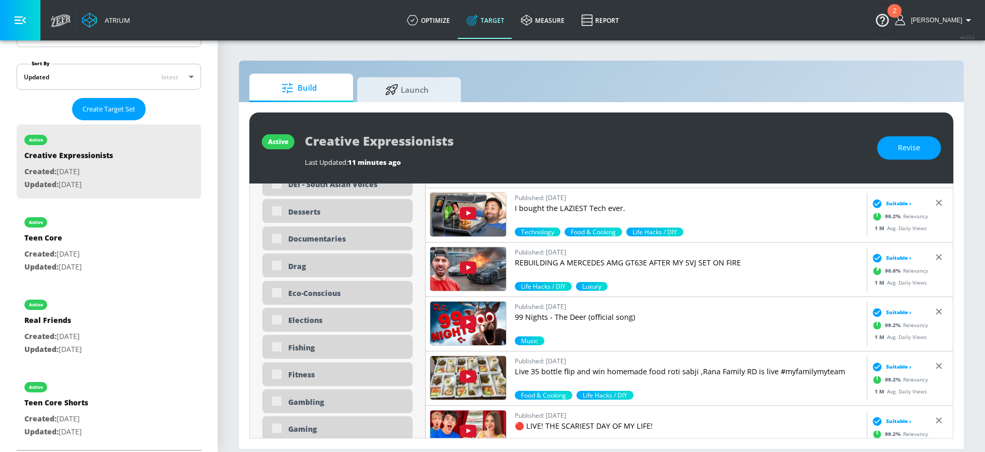
scroll to position [1310, 0]
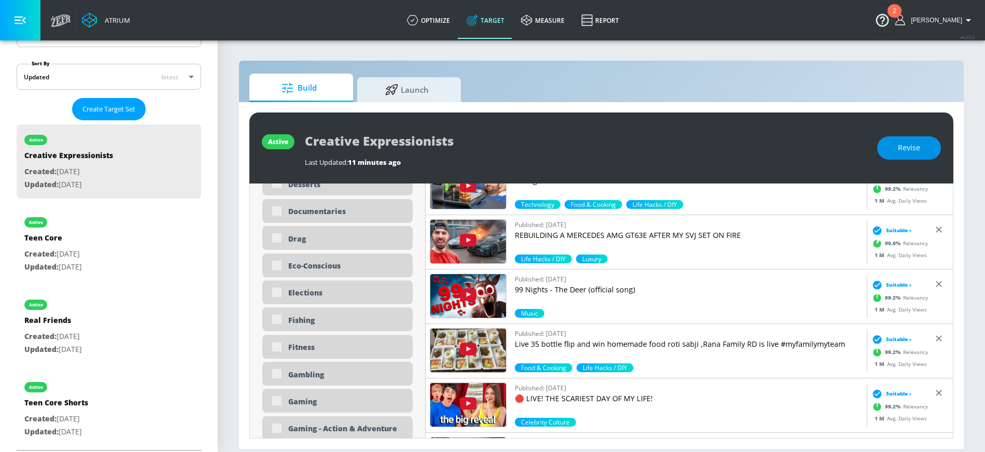
click at [915, 156] on button "Revise" at bounding box center [910, 147] width 64 height 23
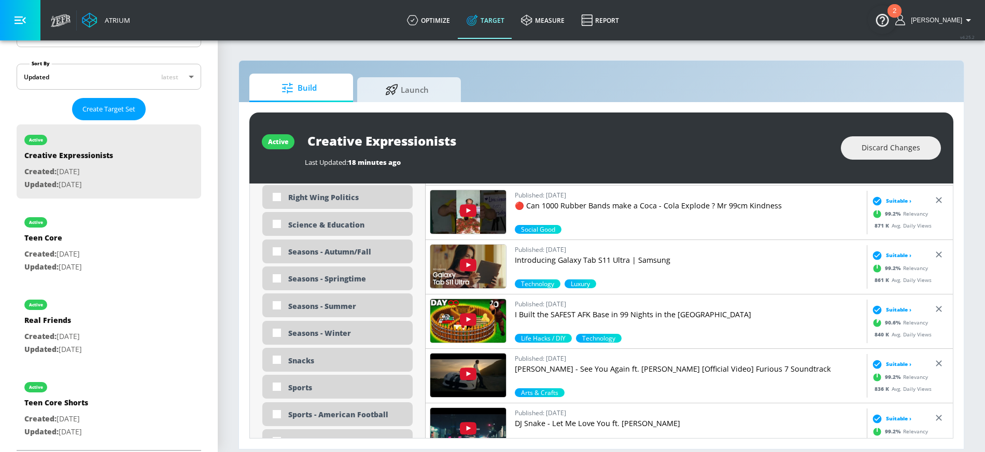
scroll to position [2573, 0]
click at [273, 331] on input "checkbox" at bounding box center [277, 333] width 19 height 19
checkbox input "true"
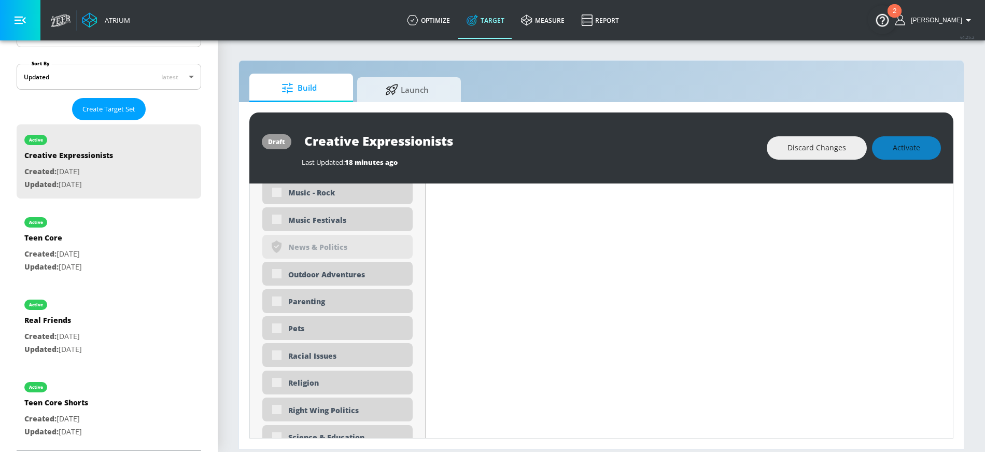
scroll to position [2383, 0]
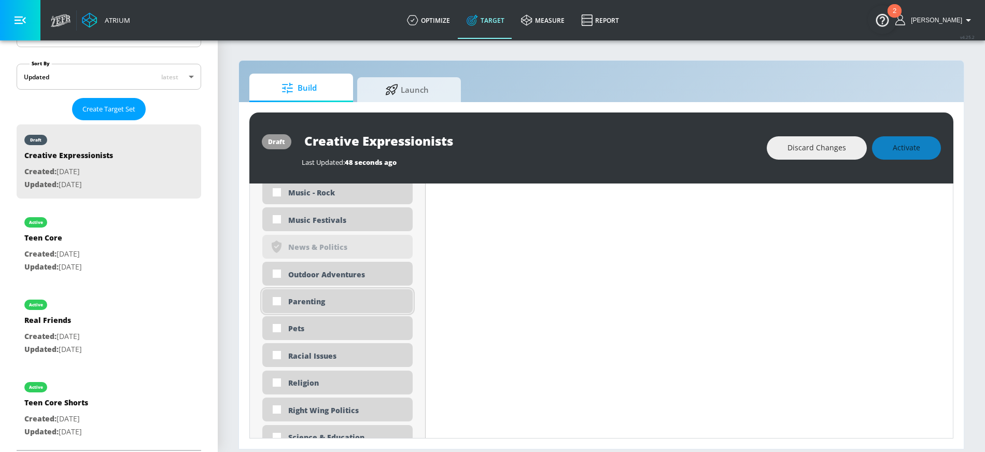
scroll to position [2374, 0]
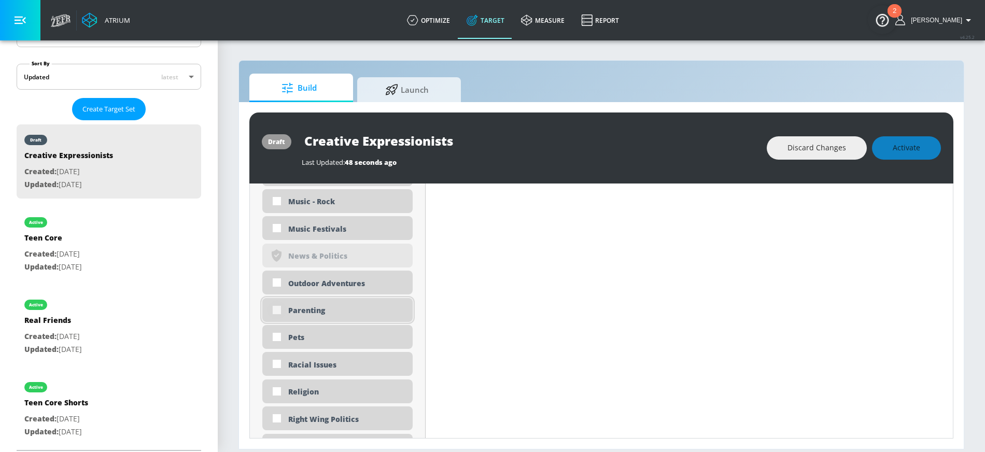
click at [277, 307] on input "checkbox" at bounding box center [277, 310] width 19 height 19
checkbox input "true"
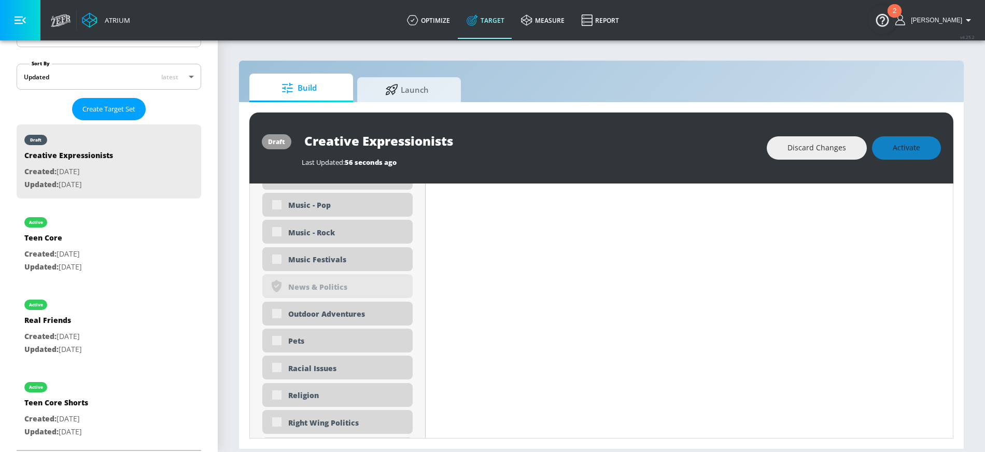
scroll to position [2383, 0]
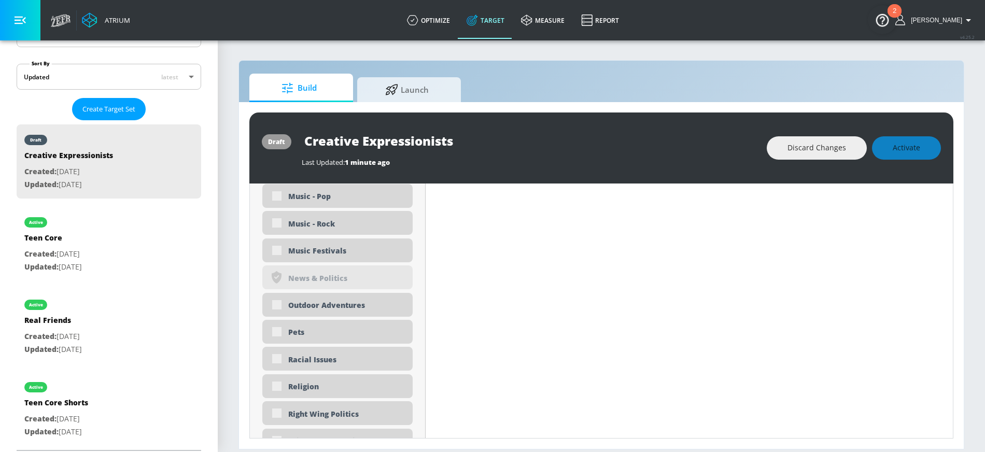
click at [872, 111] on div "draft Creative Expressionists Last Updated: 1 minute ago Discard Changes Activa…" at bounding box center [601, 275] width 725 height 347
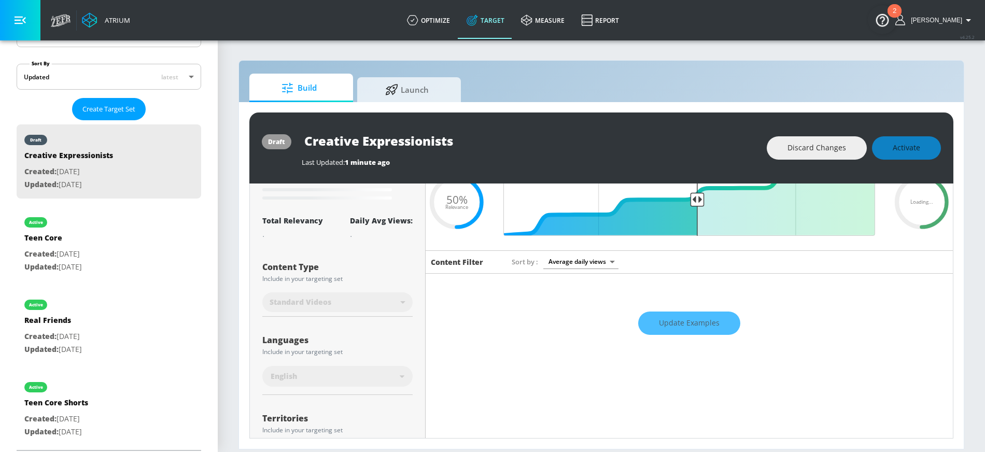
scroll to position [0, 0]
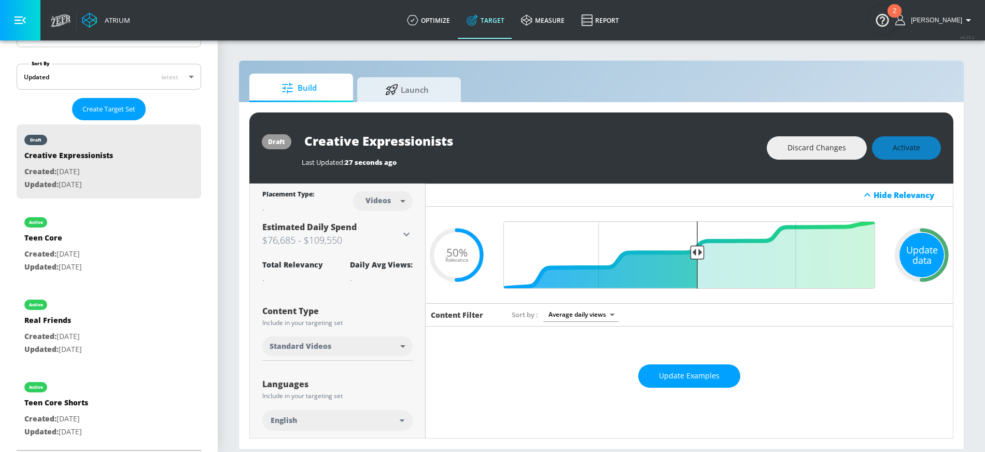
click at [915, 259] on div "Update data" at bounding box center [922, 255] width 45 height 45
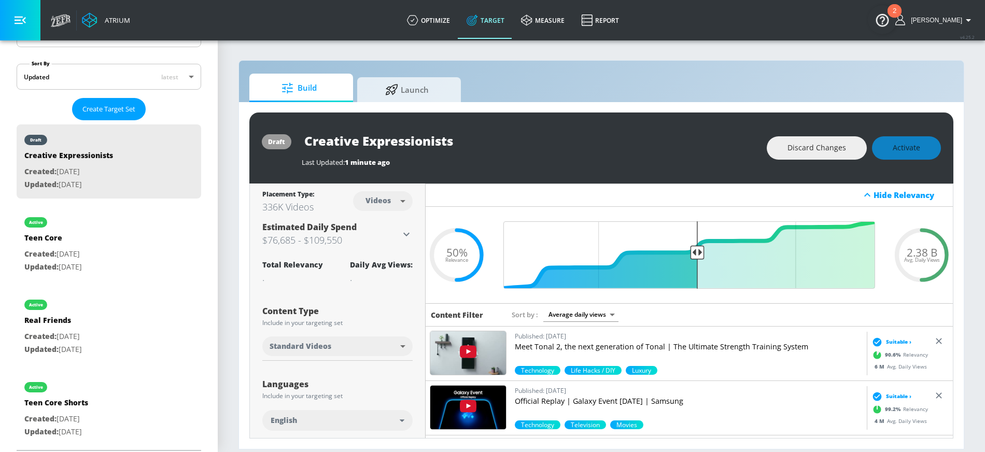
click at [920, 119] on div "draft Creative Expressionists Last Updated: 1 minute ago Discard Changes Activa…" at bounding box center [601, 148] width 704 height 71
click at [897, 151] on span "Activate" at bounding box center [906, 148] width 27 height 13
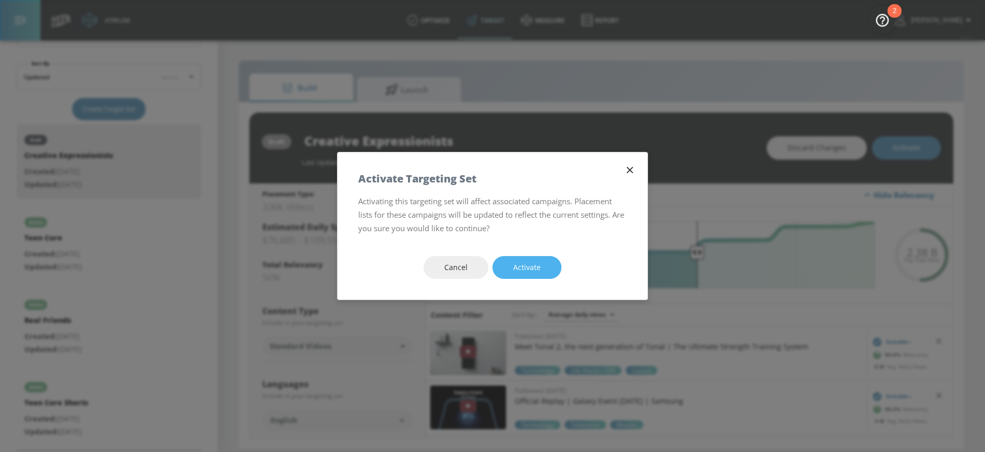
click at [543, 269] on button "Activate" at bounding box center [527, 267] width 69 height 23
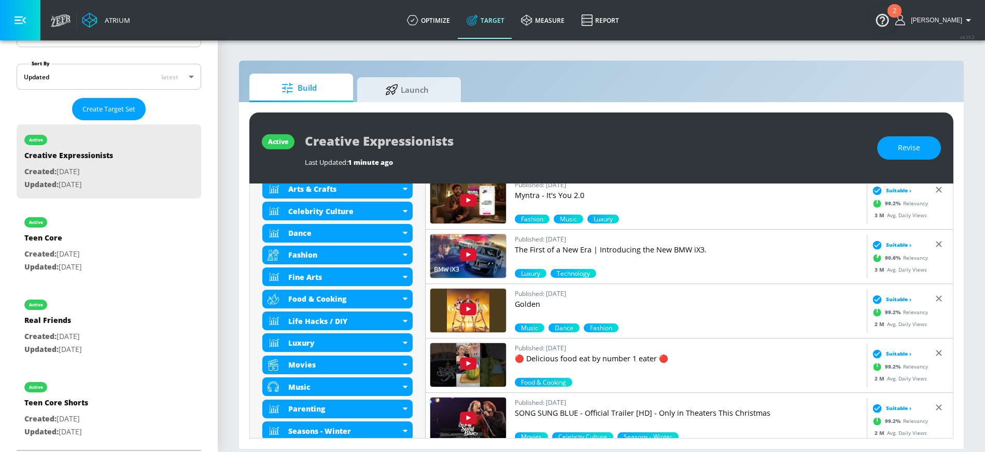
scroll to position [428, 0]
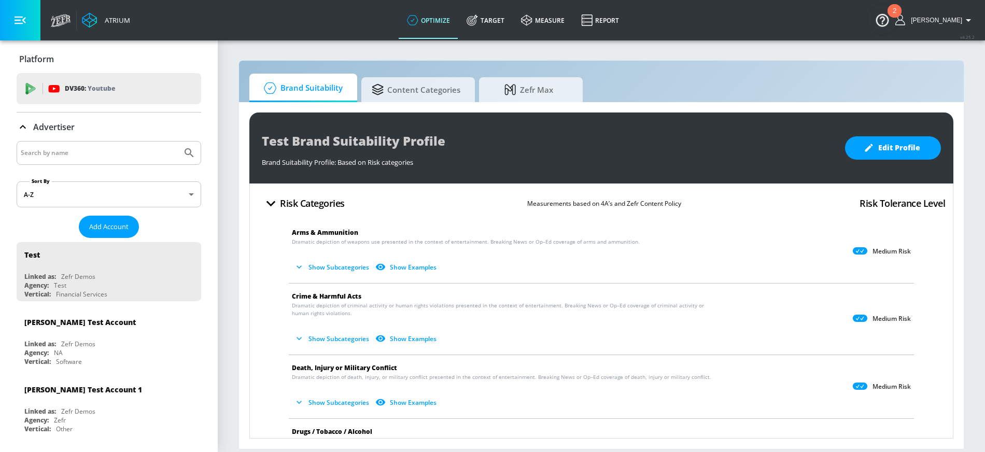
click at [39, 155] on input "Search by name" at bounding box center [99, 152] width 157 height 13
type input "f"
click at [507, 22] on link "Target" at bounding box center [485, 20] width 54 height 37
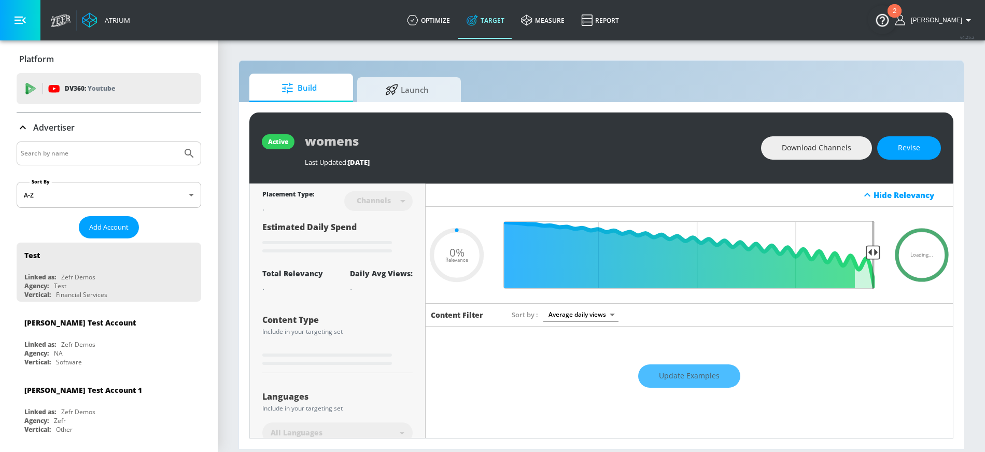
type input "0.05"
click at [445, 17] on link "optimize" at bounding box center [429, 20] width 60 height 37
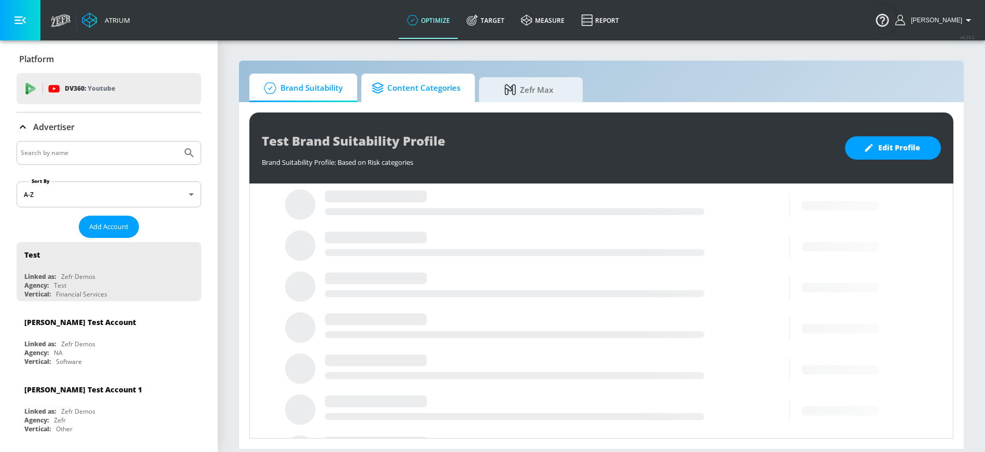
click at [409, 85] on span "Content Categories" at bounding box center [416, 88] width 89 height 25
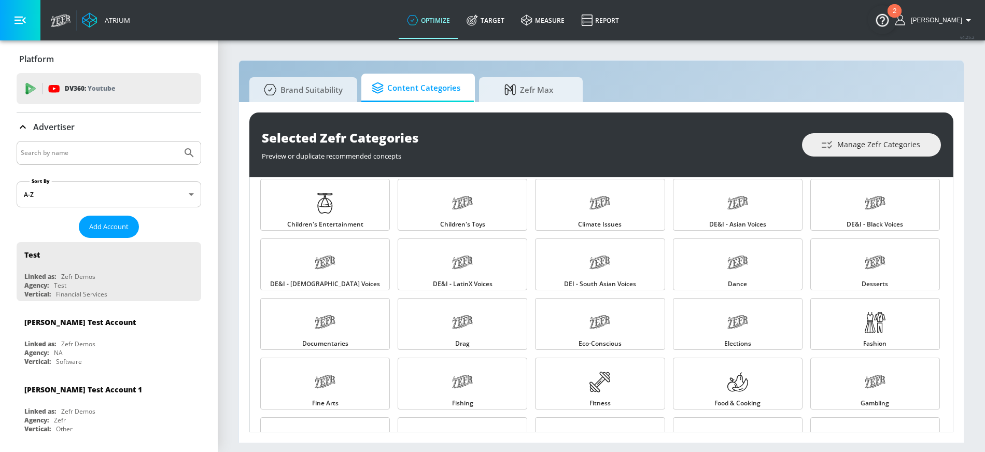
scroll to position [192, 0]
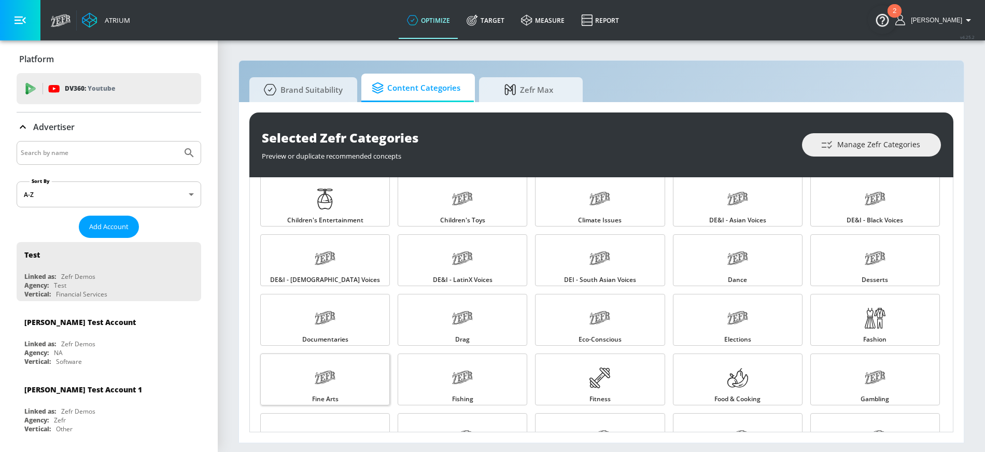
click at [367, 371] on link "Fine Arts" at bounding box center [325, 380] width 130 height 52
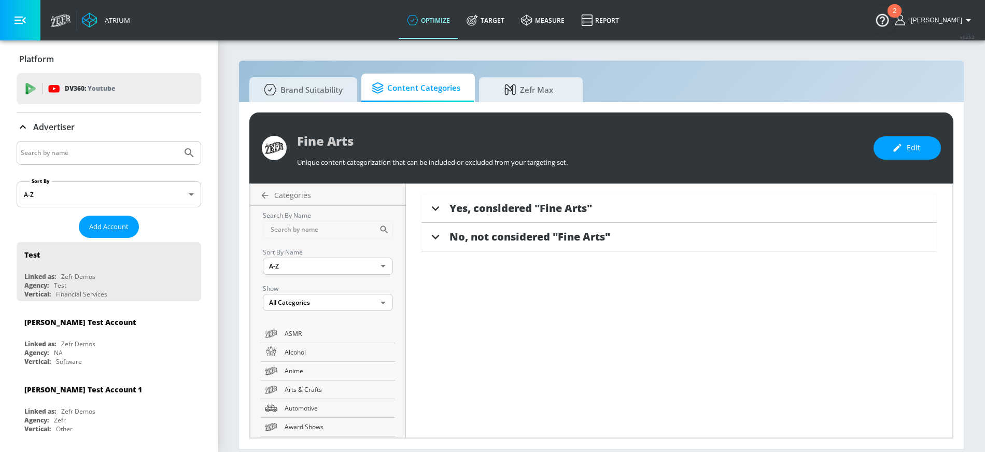
click at [473, 208] on span "Yes, considered "Fine Arts"" at bounding box center [521, 208] width 143 height 14
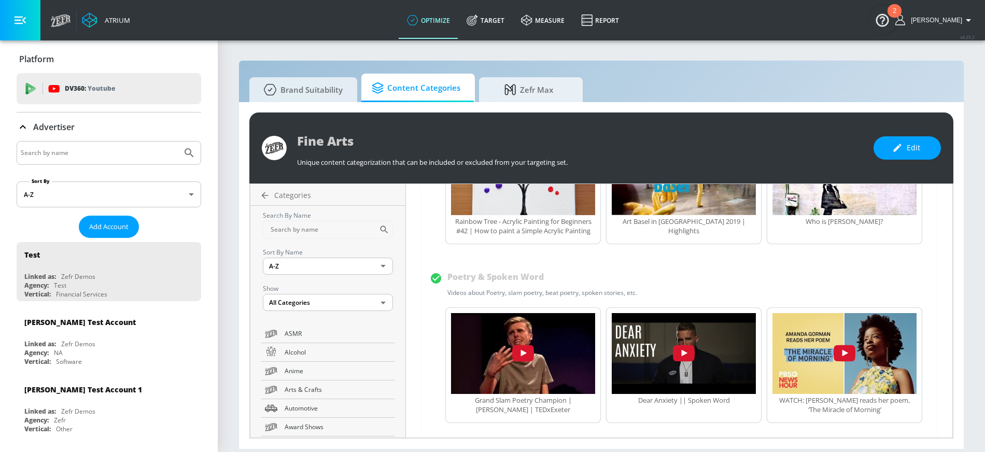
scroll to position [557, 0]
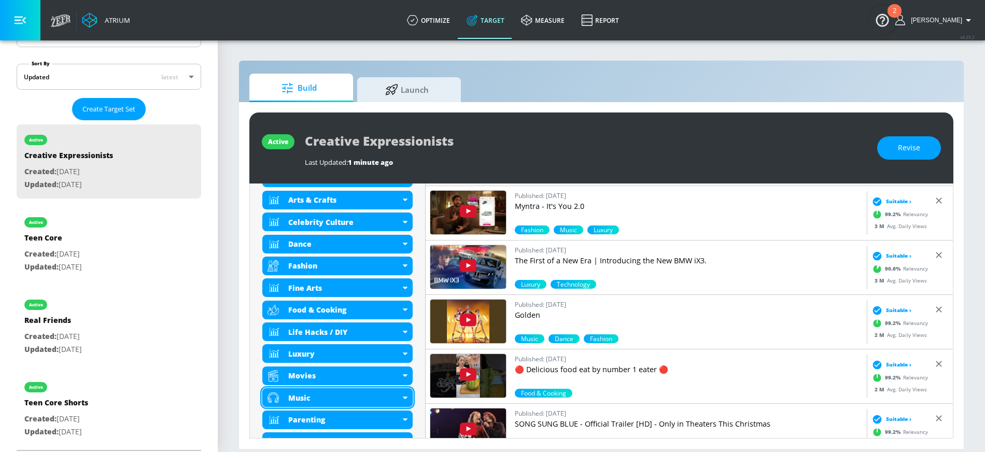
scroll to position [412, 0]
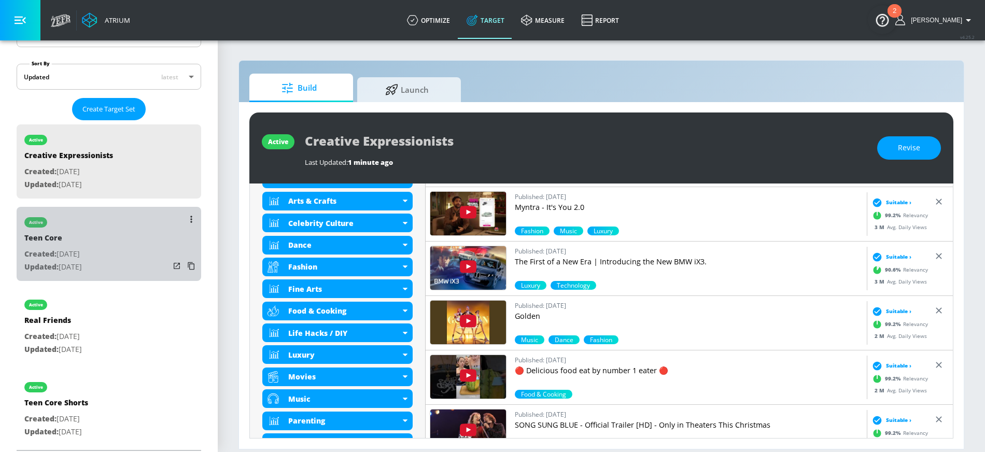
click at [114, 243] on div "active Teen Core Created: [DATE] Updated: [DATE]" at bounding box center [109, 244] width 185 height 74
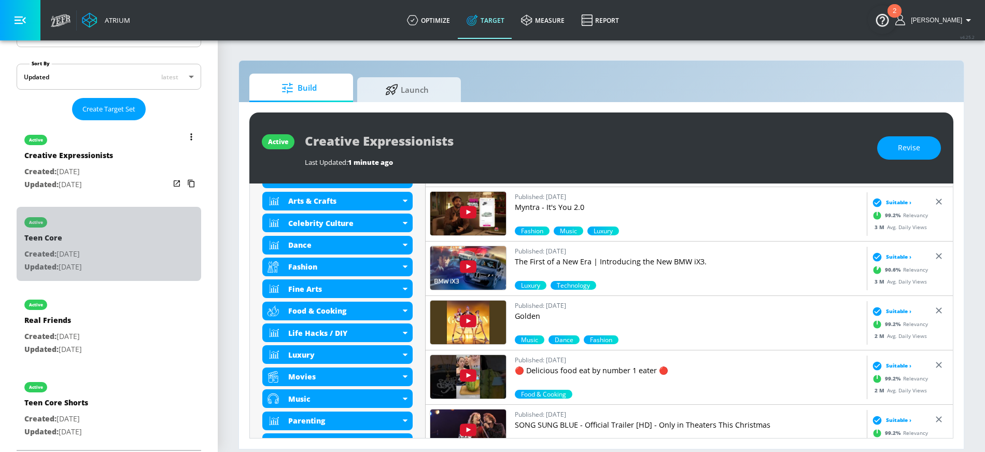
type input "Teen Core"
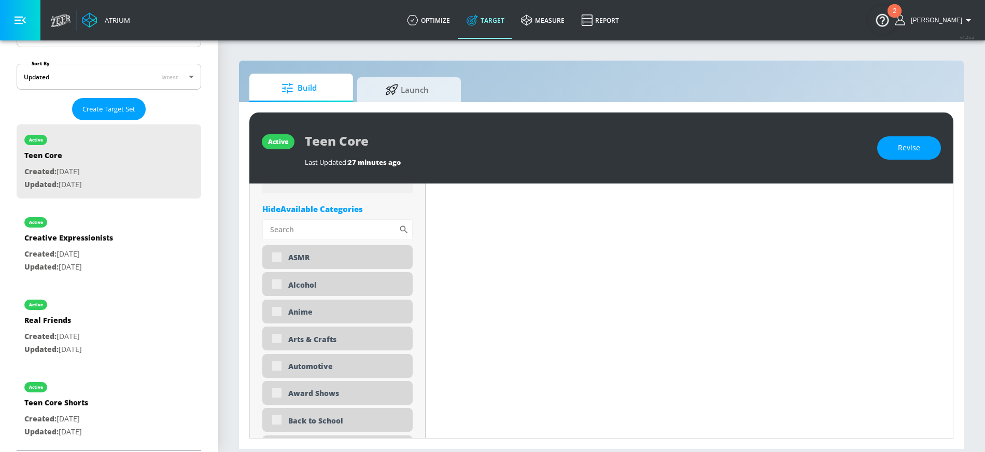
scroll to position [424, 0]
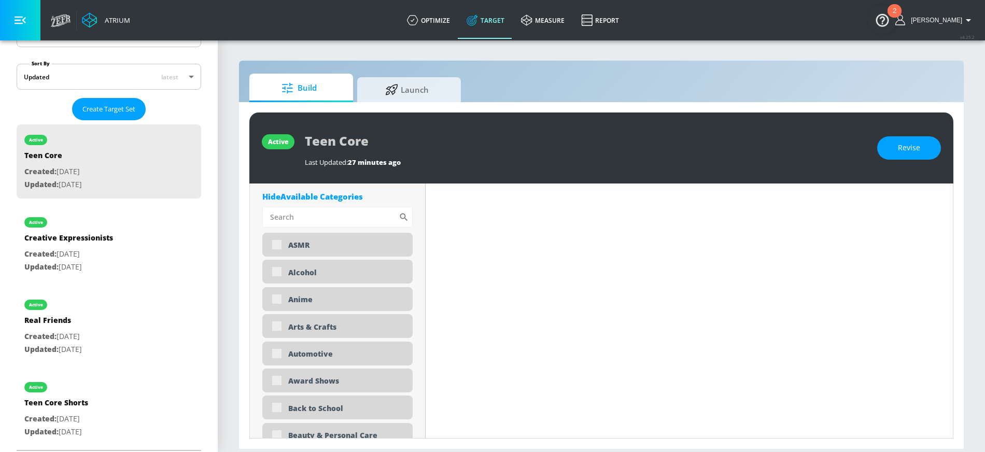
type input "0.5"
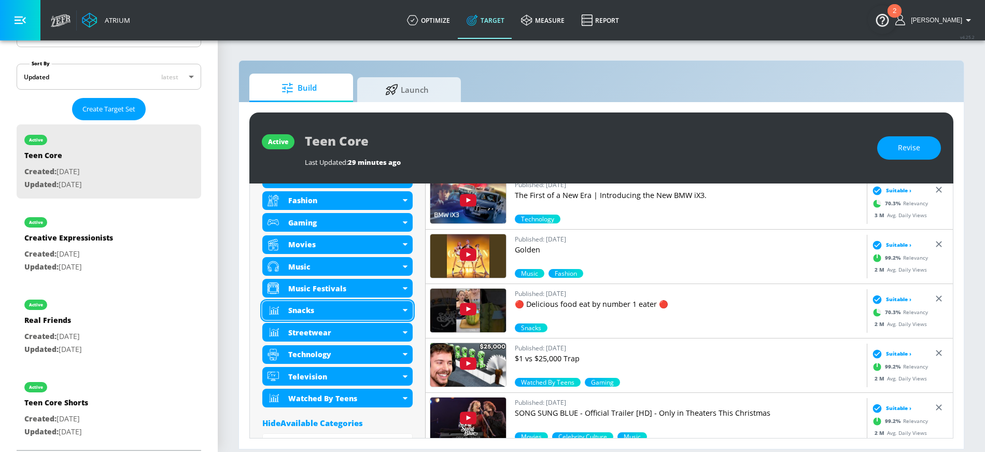
scroll to position [481, 0]
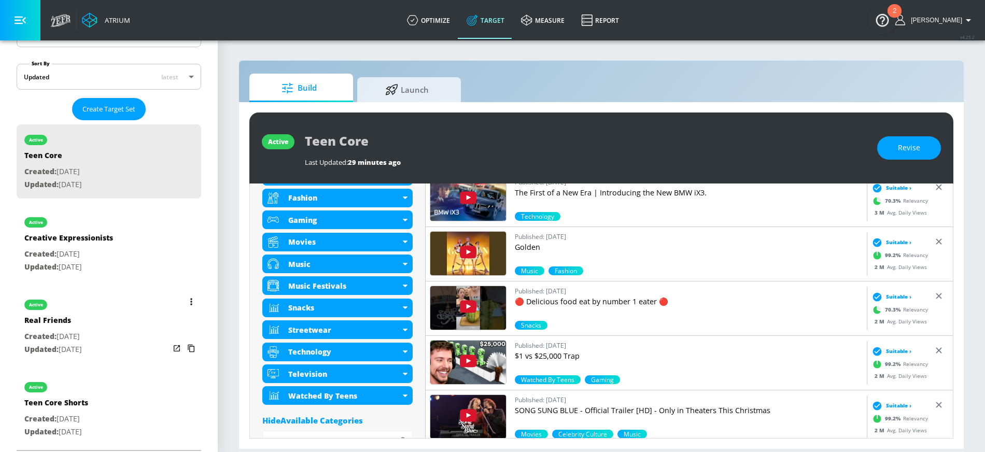
click at [82, 325] on div "Real Friends" at bounding box center [53, 322] width 58 height 15
type input "Real Friends"
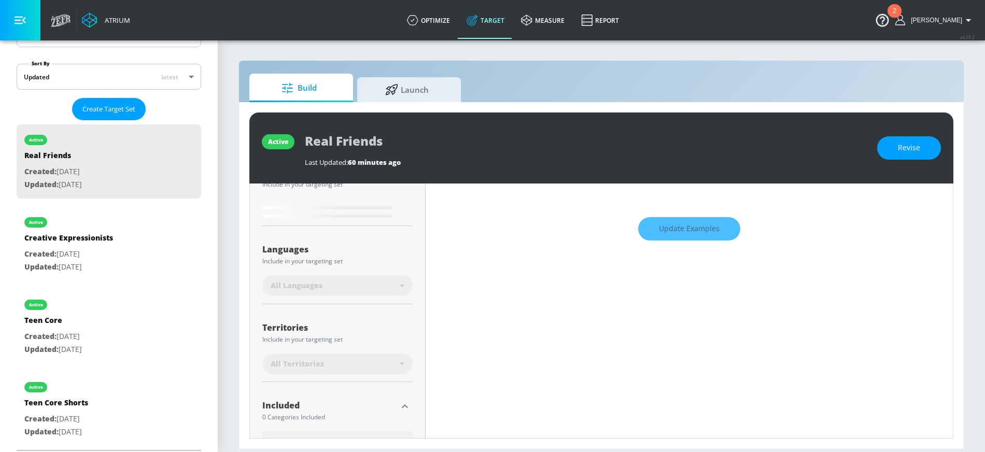
scroll to position [154, 0]
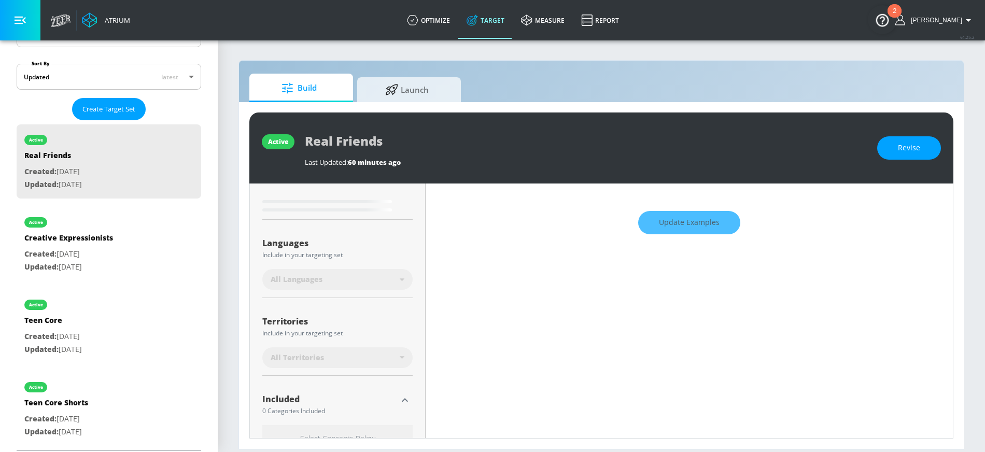
type input "0.5"
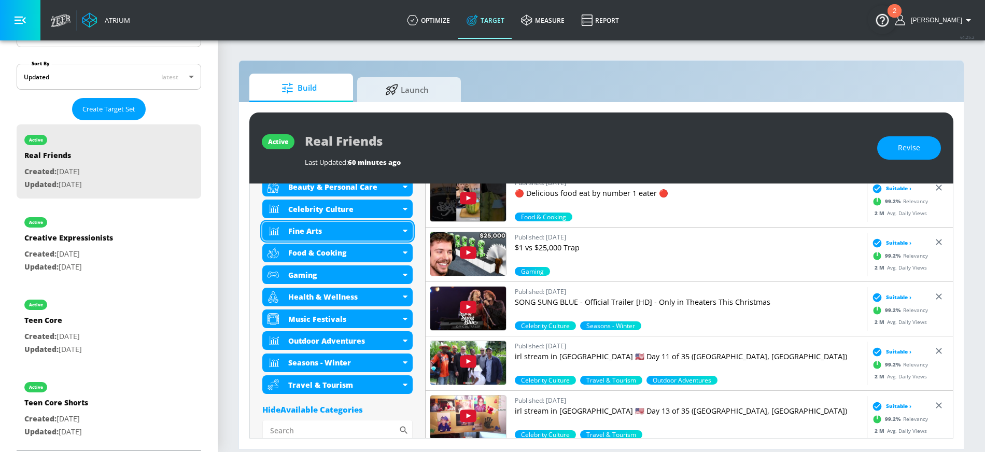
scroll to position [425, 0]
